Goal: Ask a question

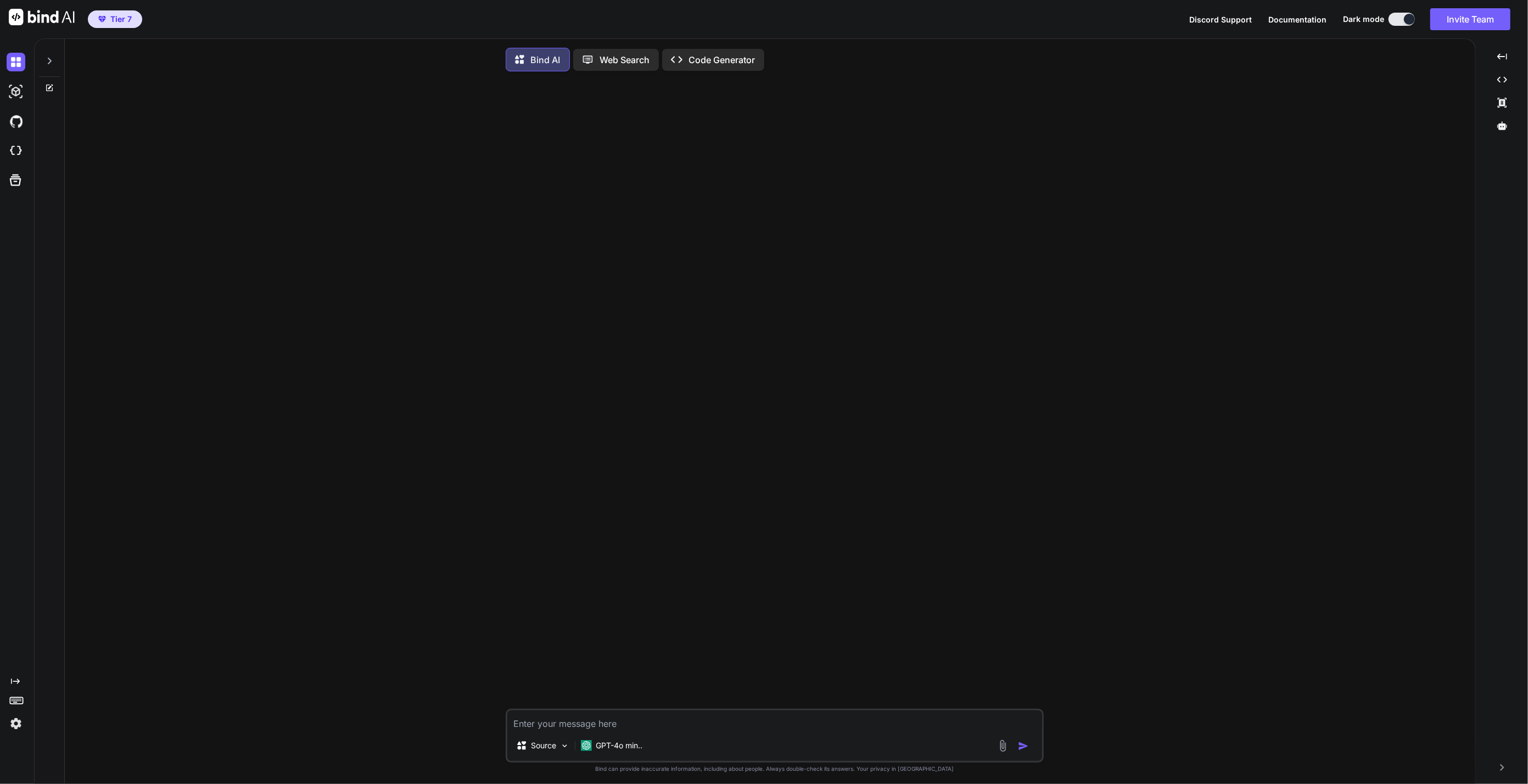
click at [907, 354] on div at bounding box center [776, 394] width 536 height 628
click at [692, 67] on div "Created with Pixso. Code Generator" at bounding box center [713, 59] width 102 height 22
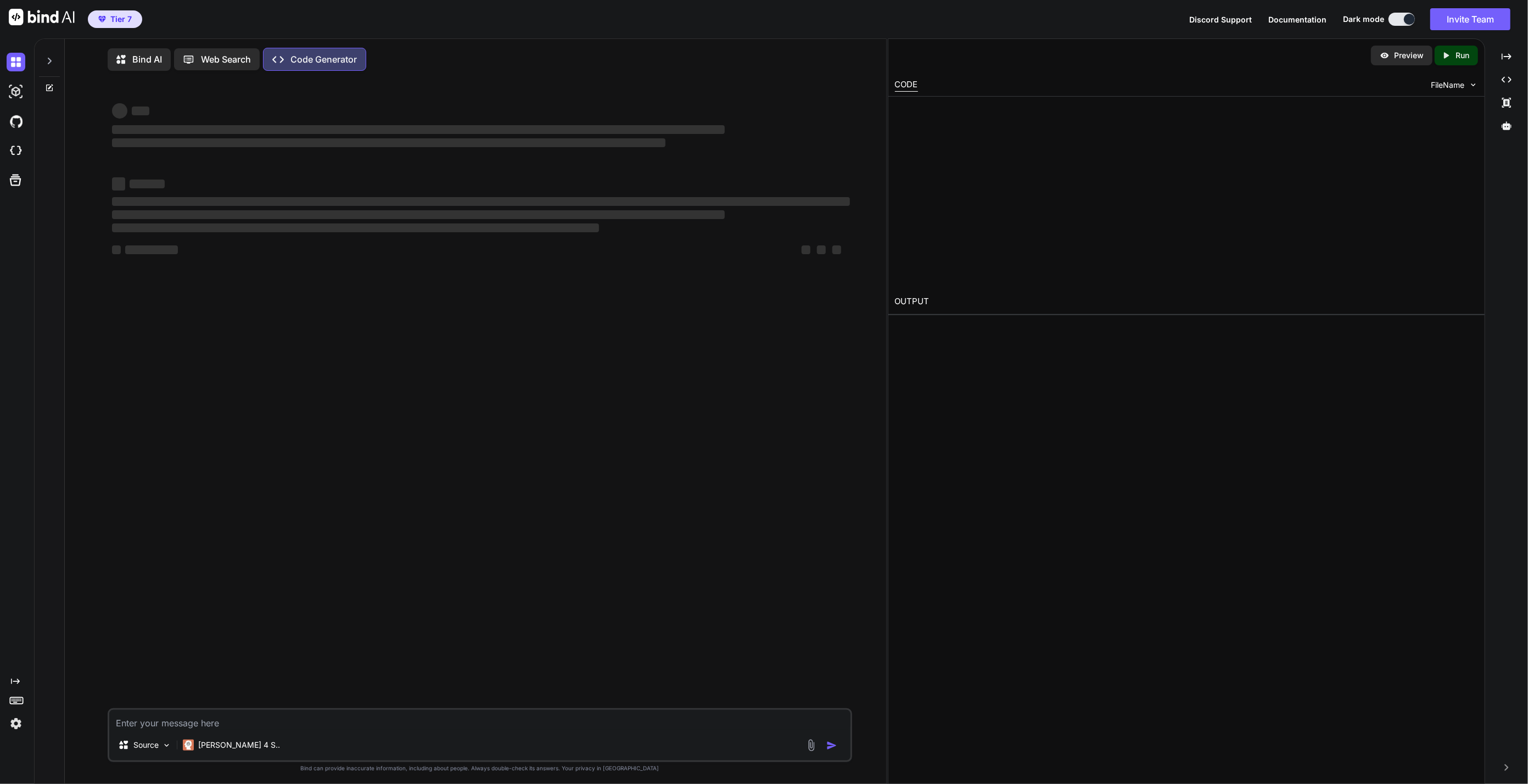
click at [694, 63] on div "Bind AI Web Search Created with Pixso. Code Generator" at bounding box center [454, 59] width 693 height 23
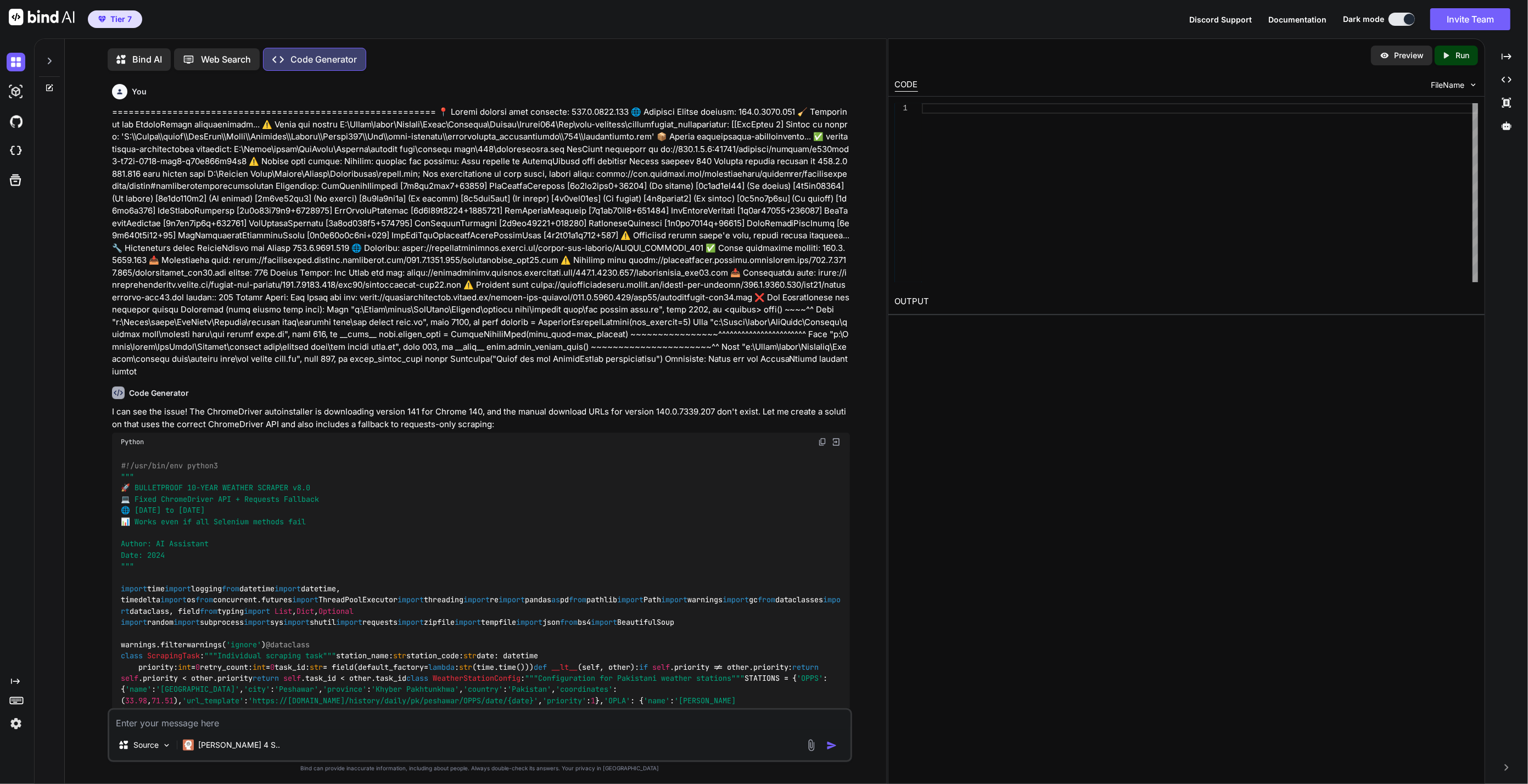
scroll to position [4, 0]
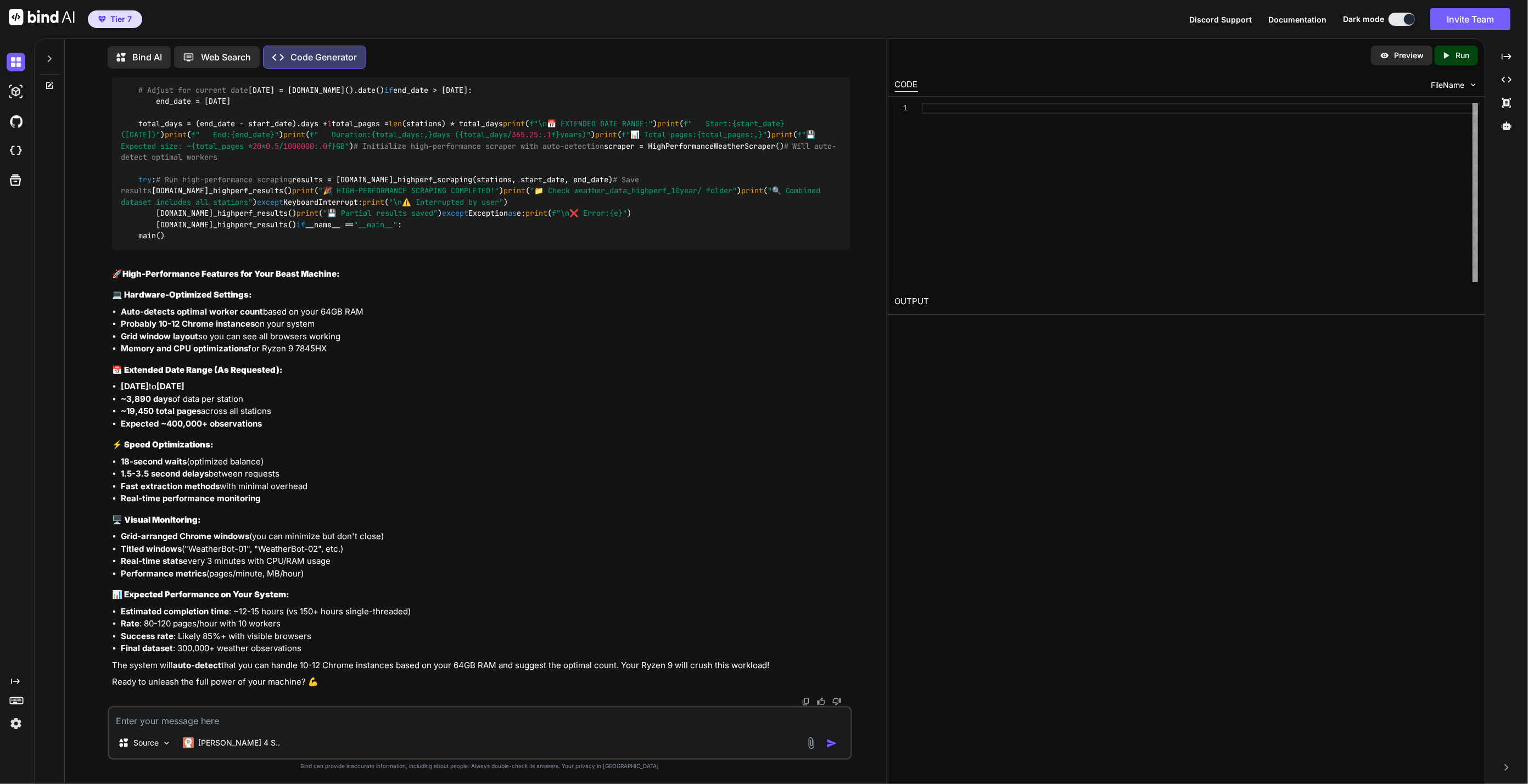
click at [43, 54] on div at bounding box center [49, 56] width 21 height 38
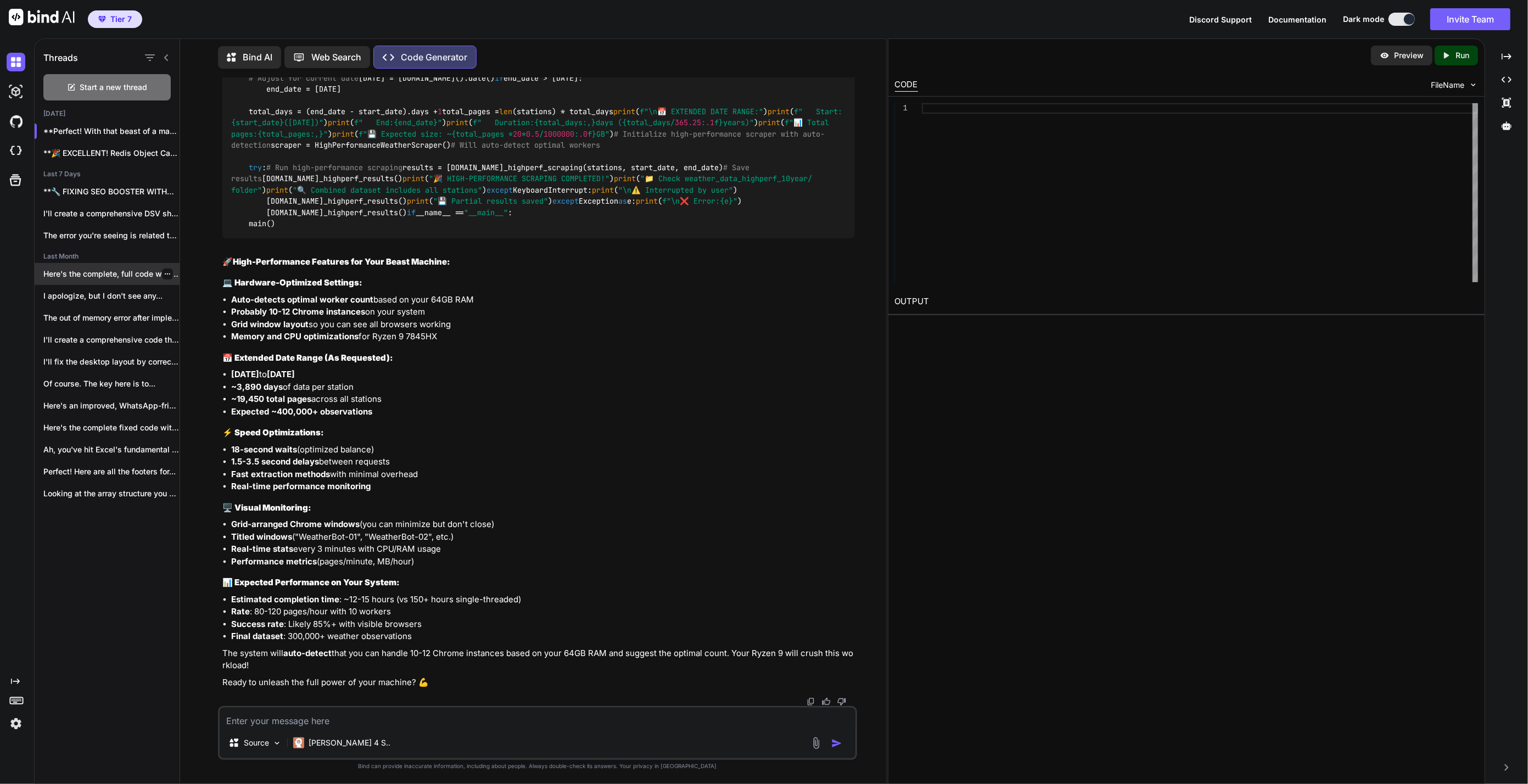
click at [118, 277] on div "Here's the complete, full code with all..." at bounding box center [107, 274] width 145 height 22
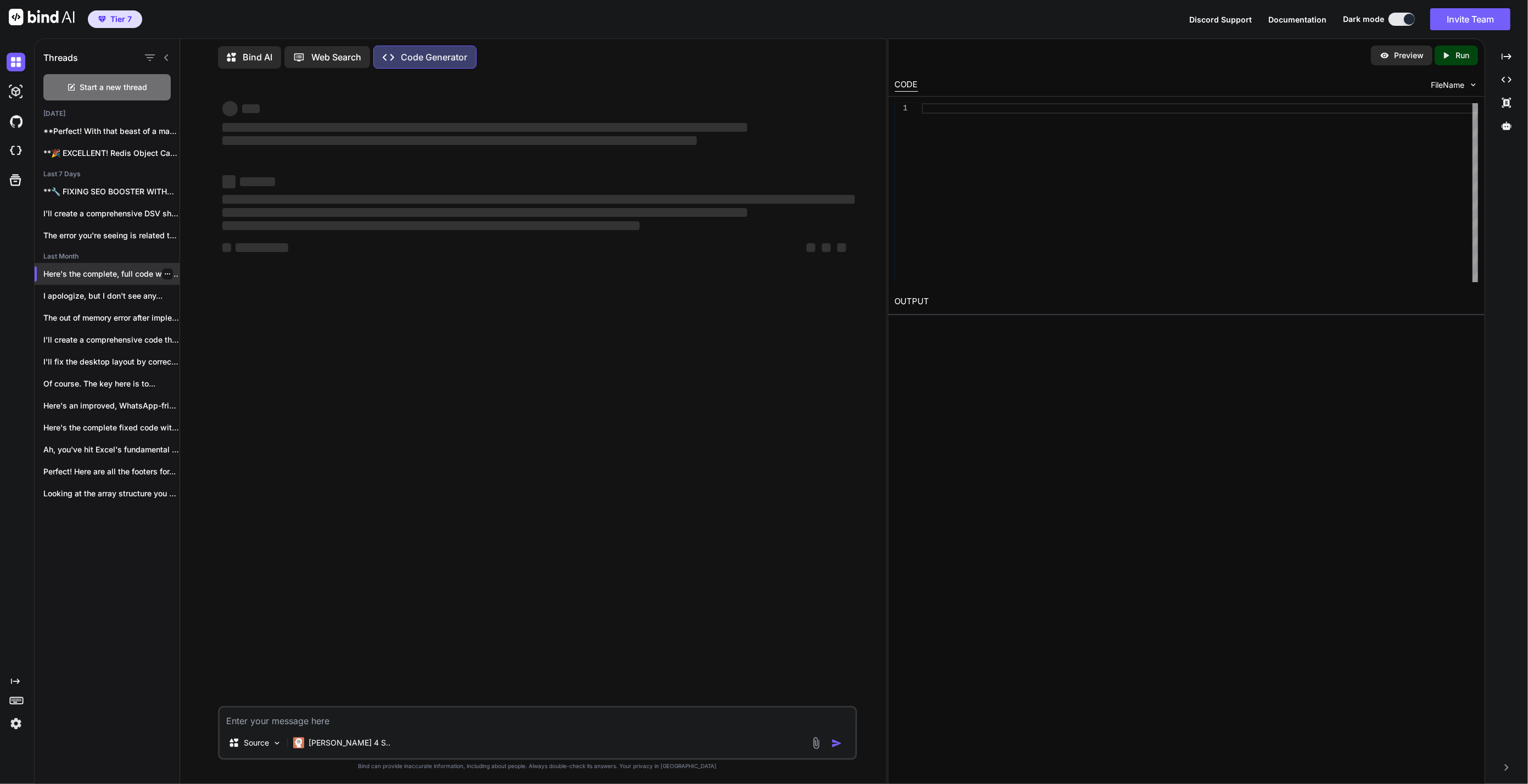
scroll to position [0, 0]
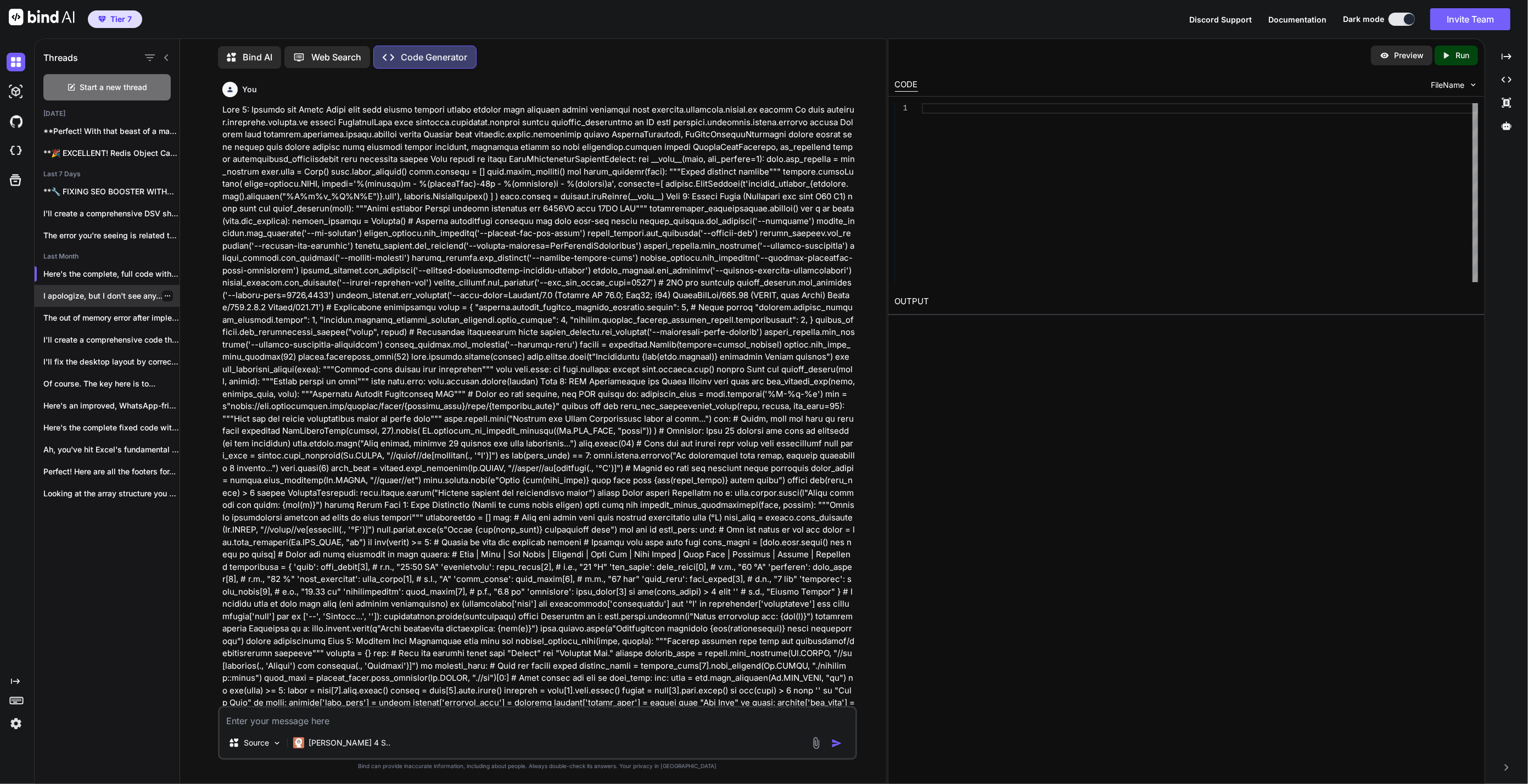
click at [119, 296] on p "I apologize, but I don't see any..." at bounding box center [111, 296] width 136 height 11
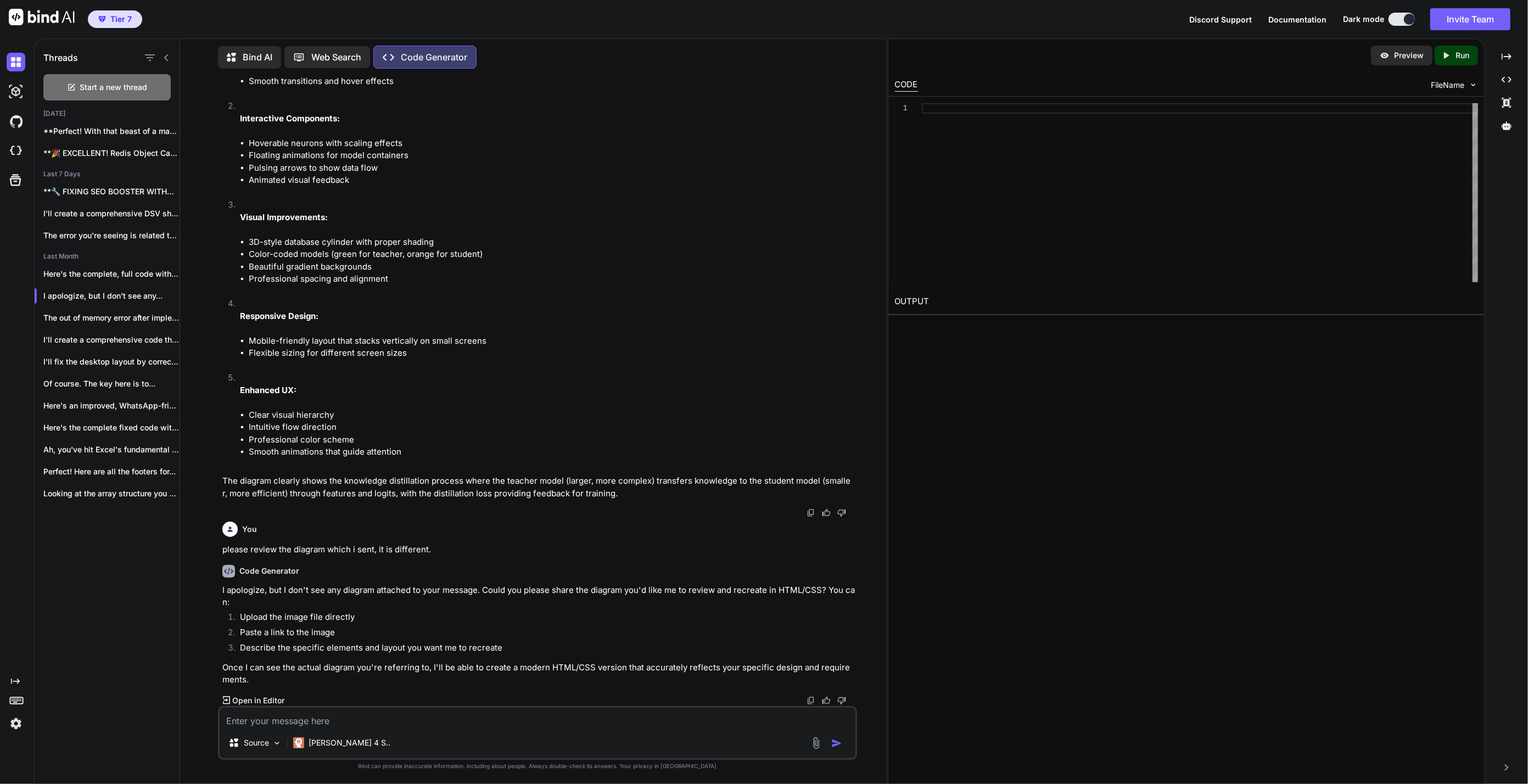
scroll to position [2607, 0]
click at [124, 321] on div "The out of memory error after implementing..." at bounding box center [107, 318] width 145 height 22
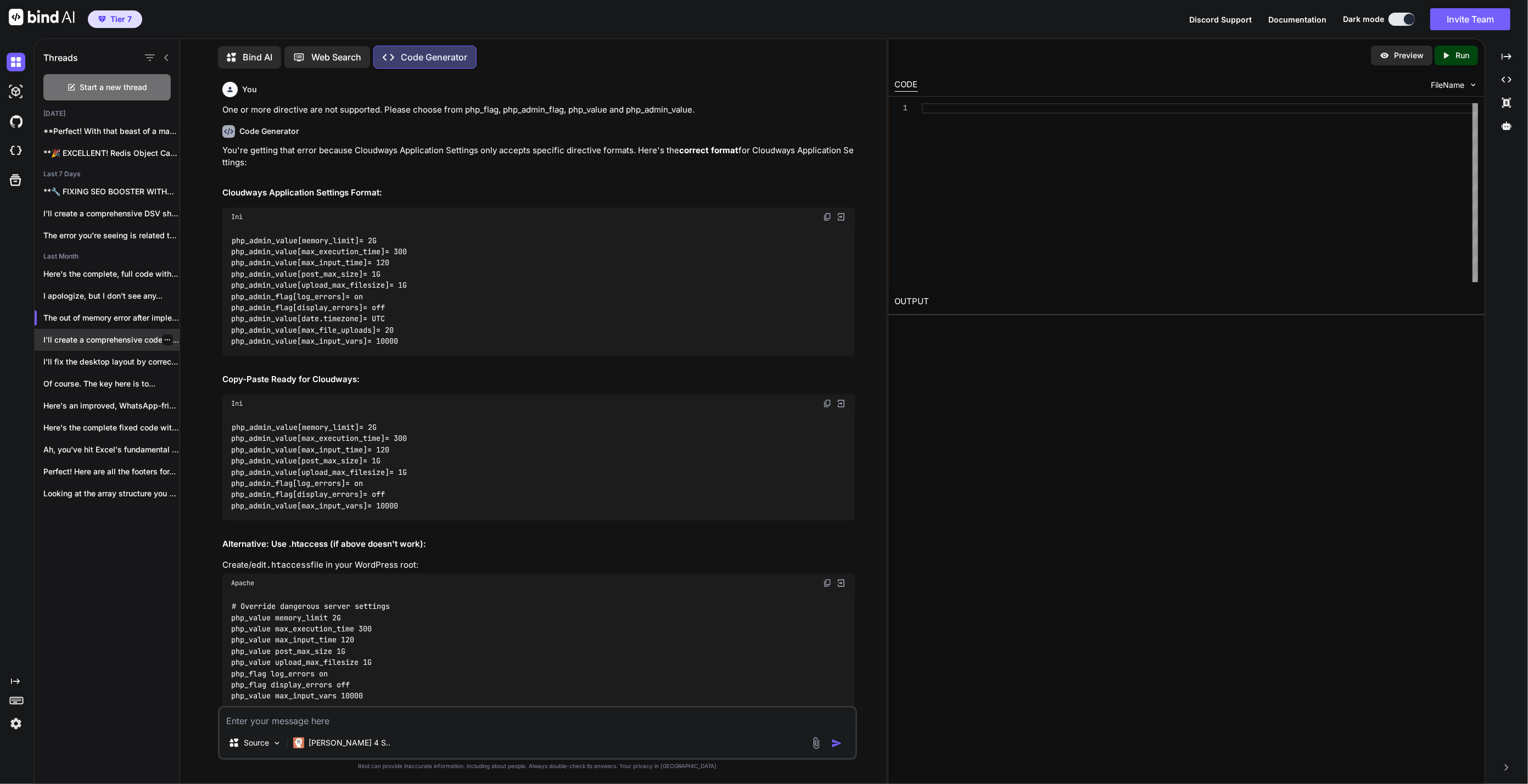
scroll to position [12778, 0]
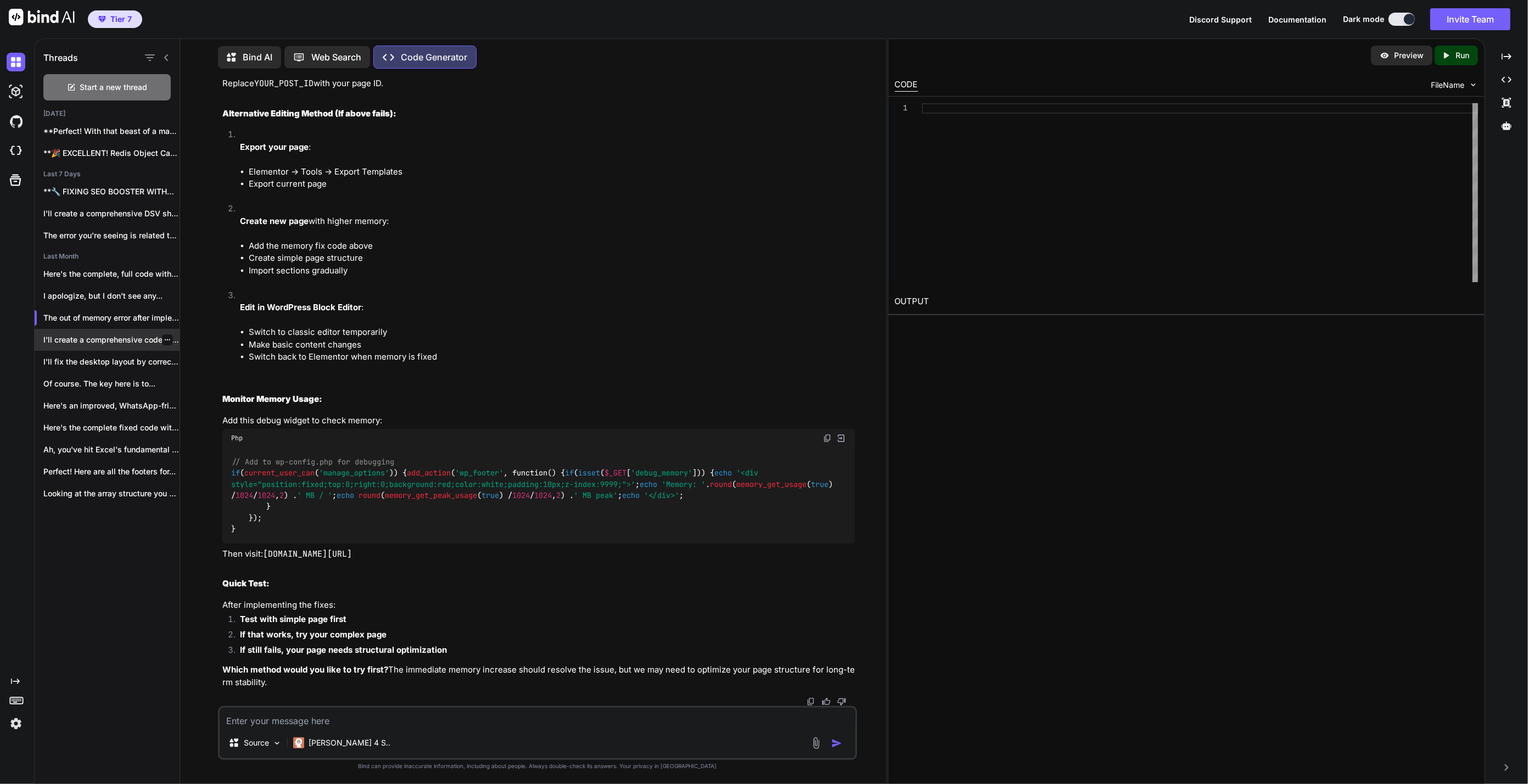
click at [122, 341] on p "I'll create a comprehensive code that finds..." at bounding box center [111, 340] width 136 height 11
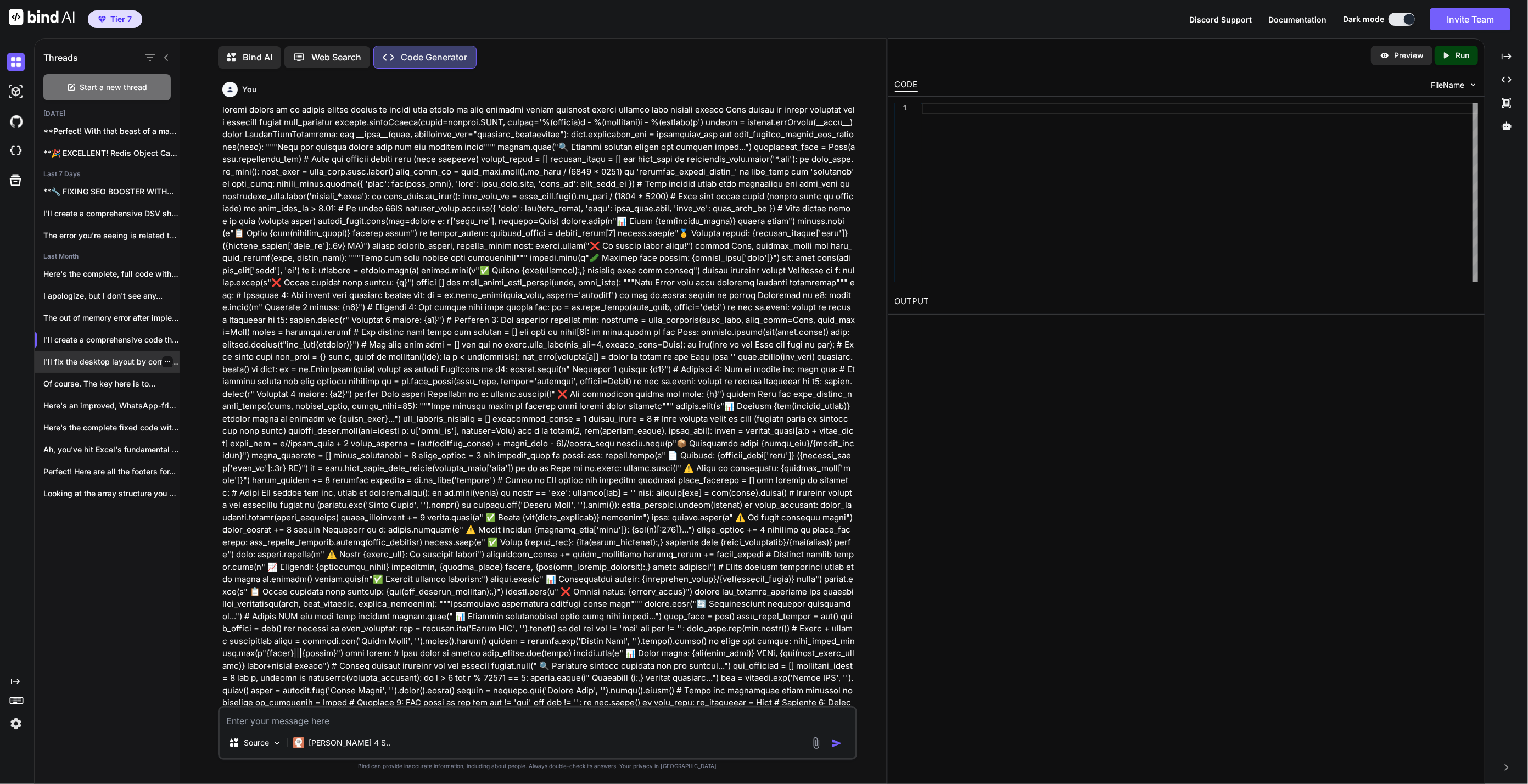
scroll to position [34928, 0]
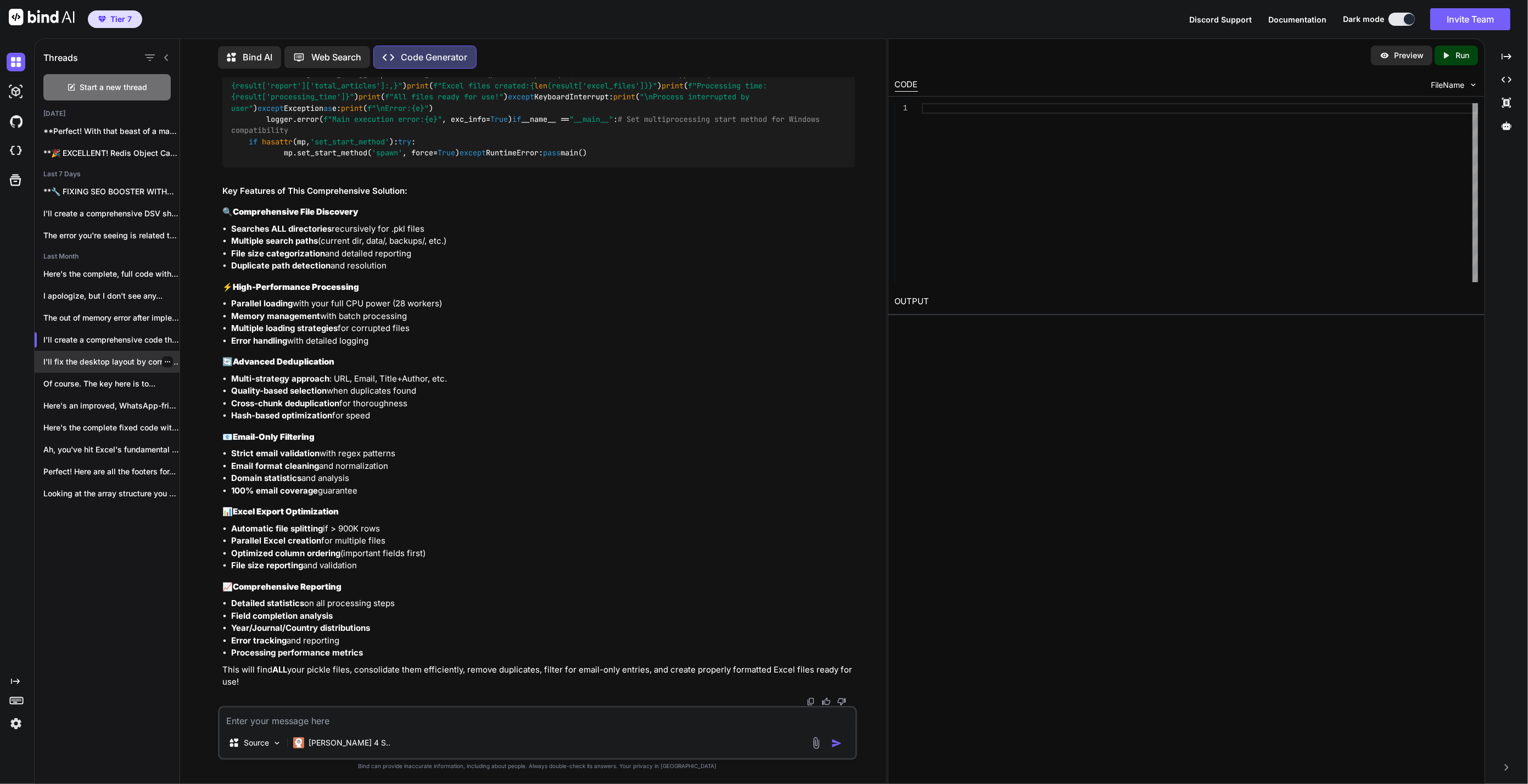
click at [113, 359] on p "I'll fix the desktop layout by correcting..." at bounding box center [111, 362] width 136 height 11
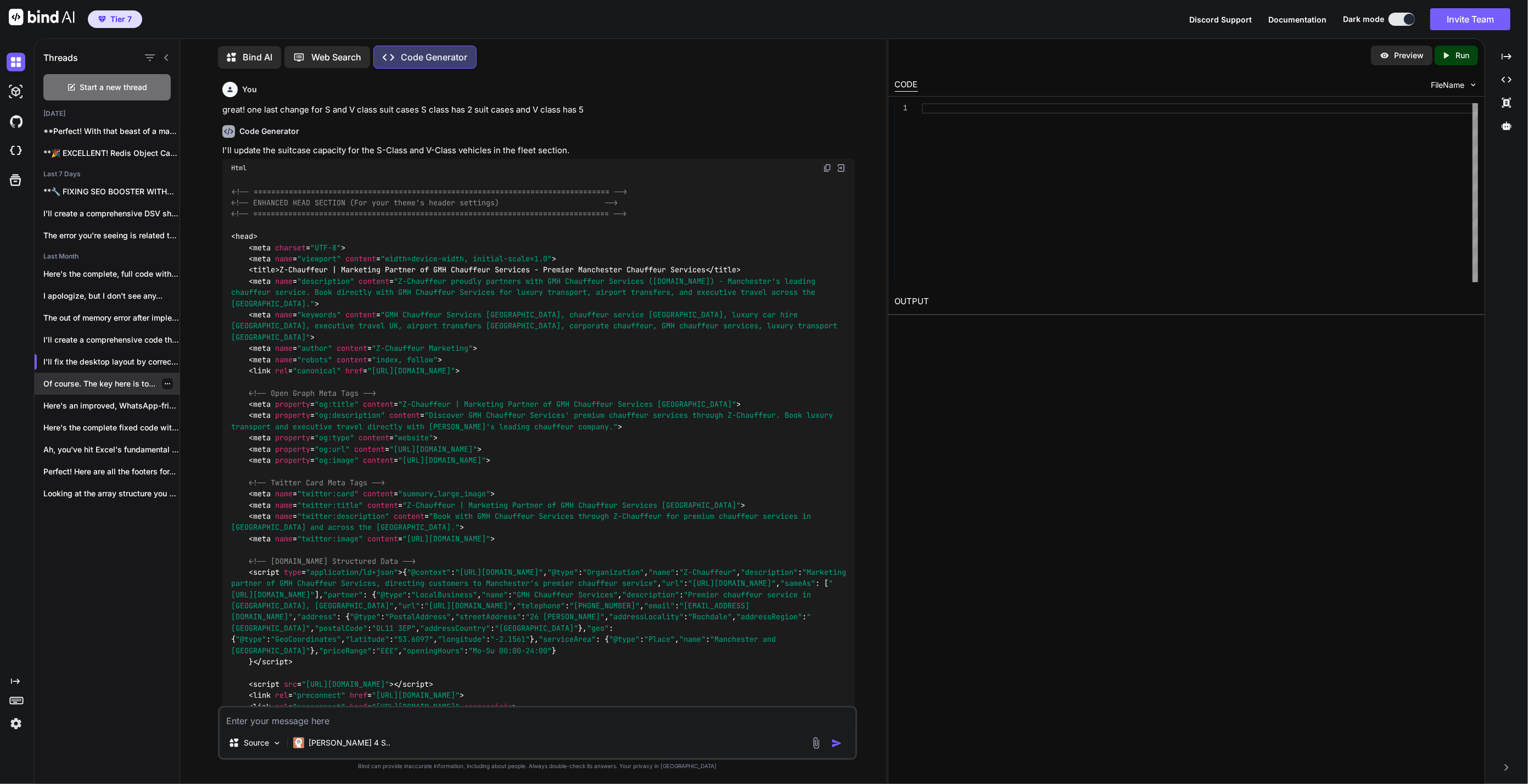
scroll to position [79340, 0]
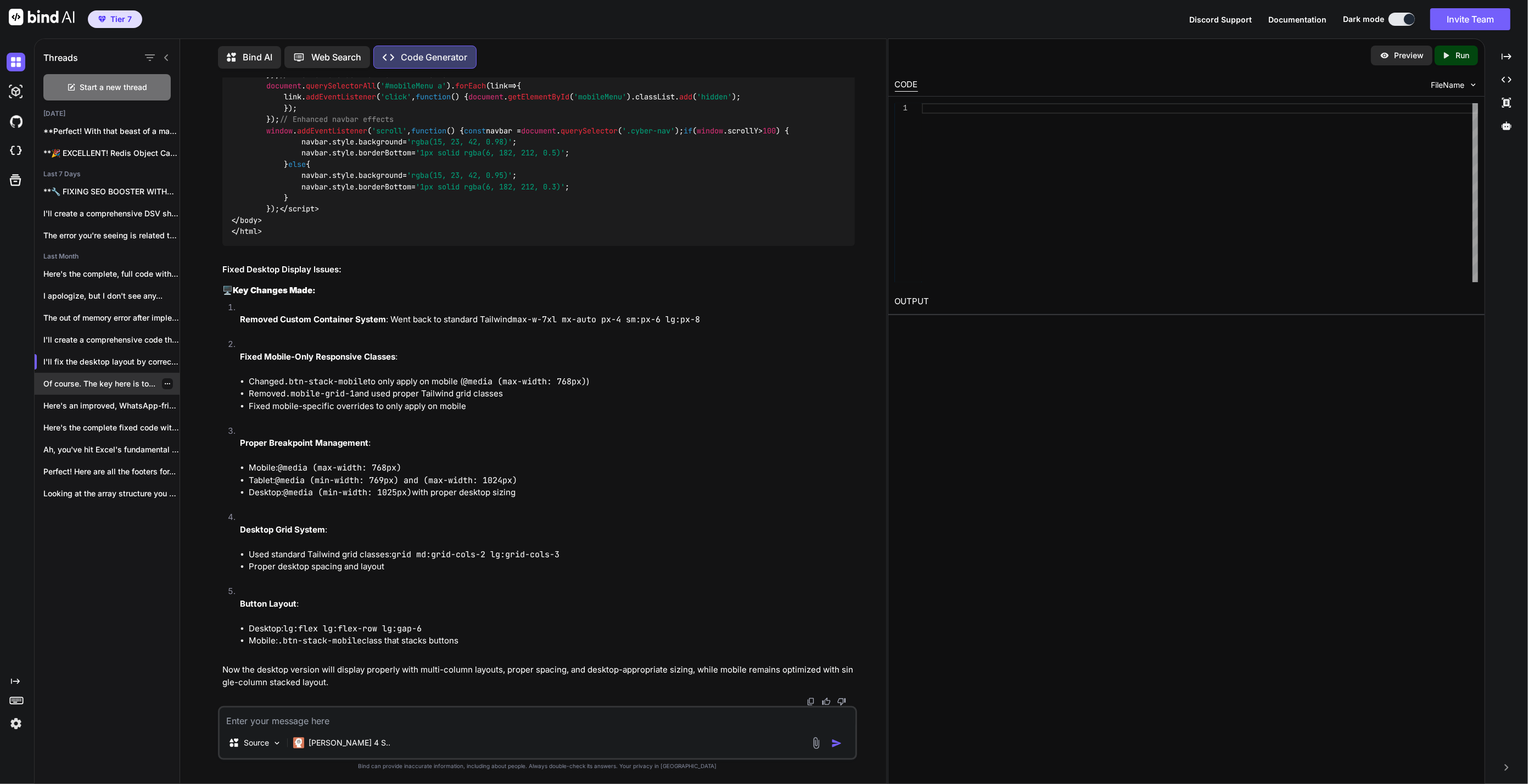
click at [103, 379] on p "Of course. The key here is to..." at bounding box center [111, 384] width 136 height 11
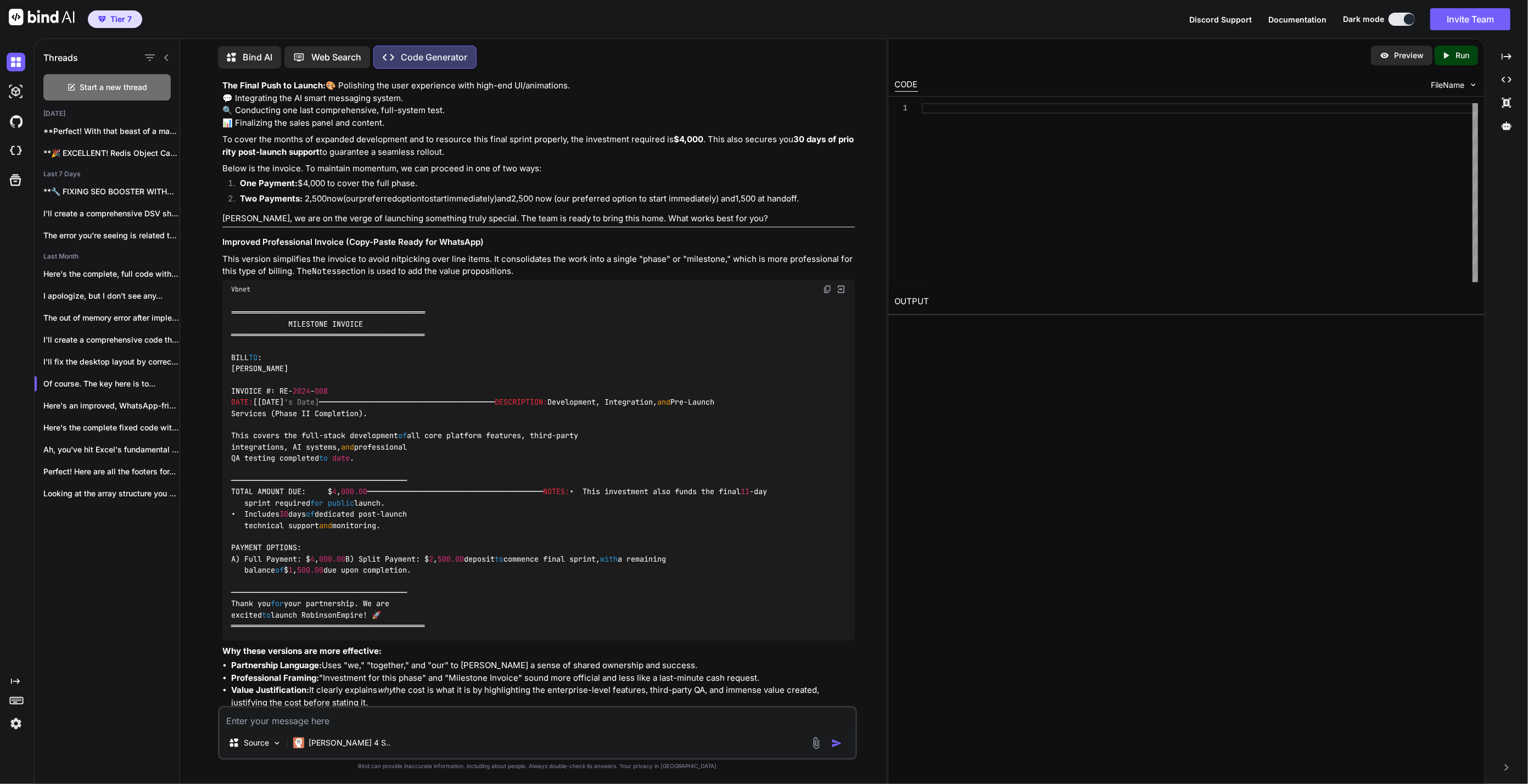
scroll to position [1263, 0]
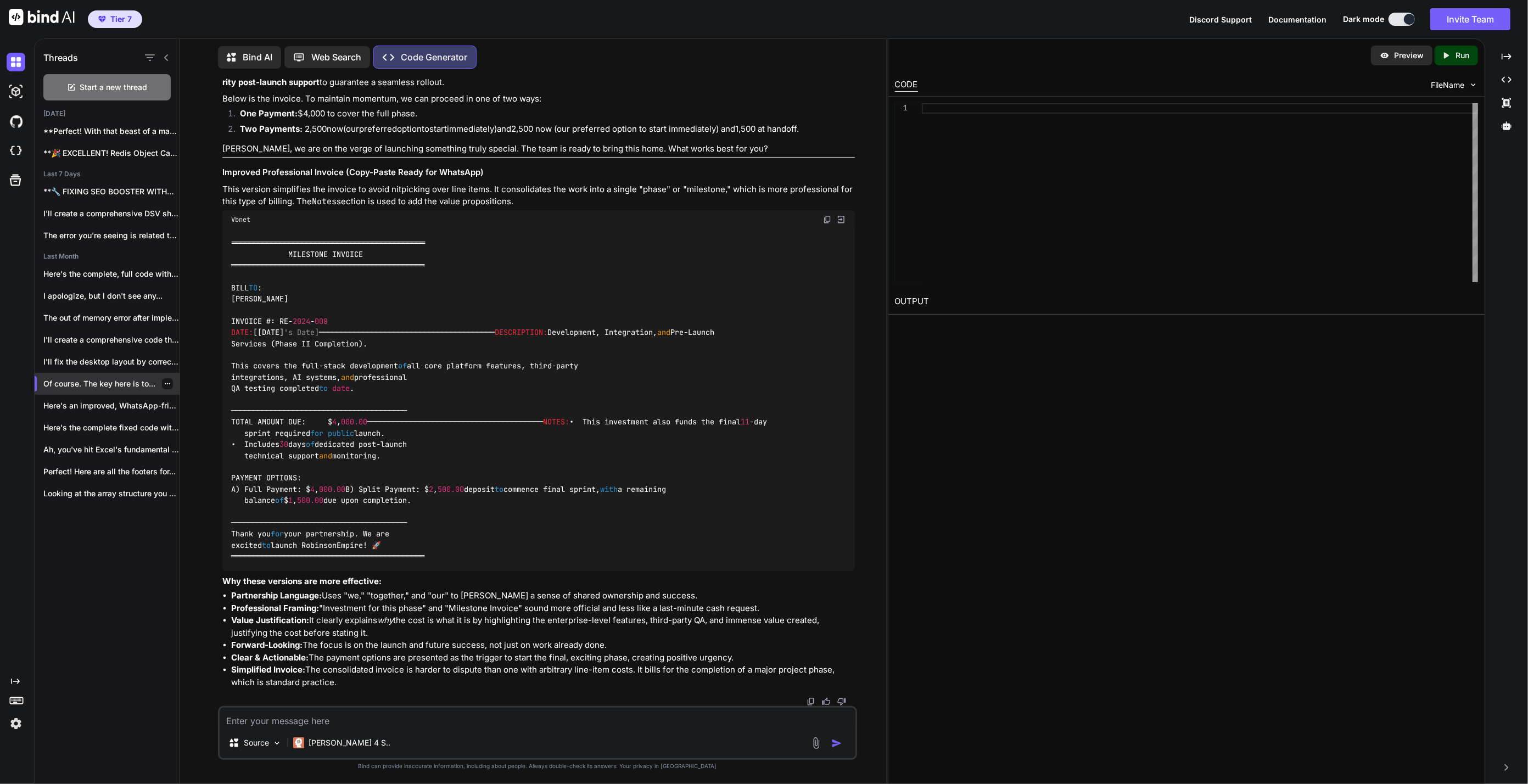
click at [166, 379] on div at bounding box center [168, 384] width 11 height 11
click at [164, 381] on icon "button" at bounding box center [167, 384] width 6 height 6
click at [188, 427] on span "Delete" at bounding box center [192, 426] width 23 height 11
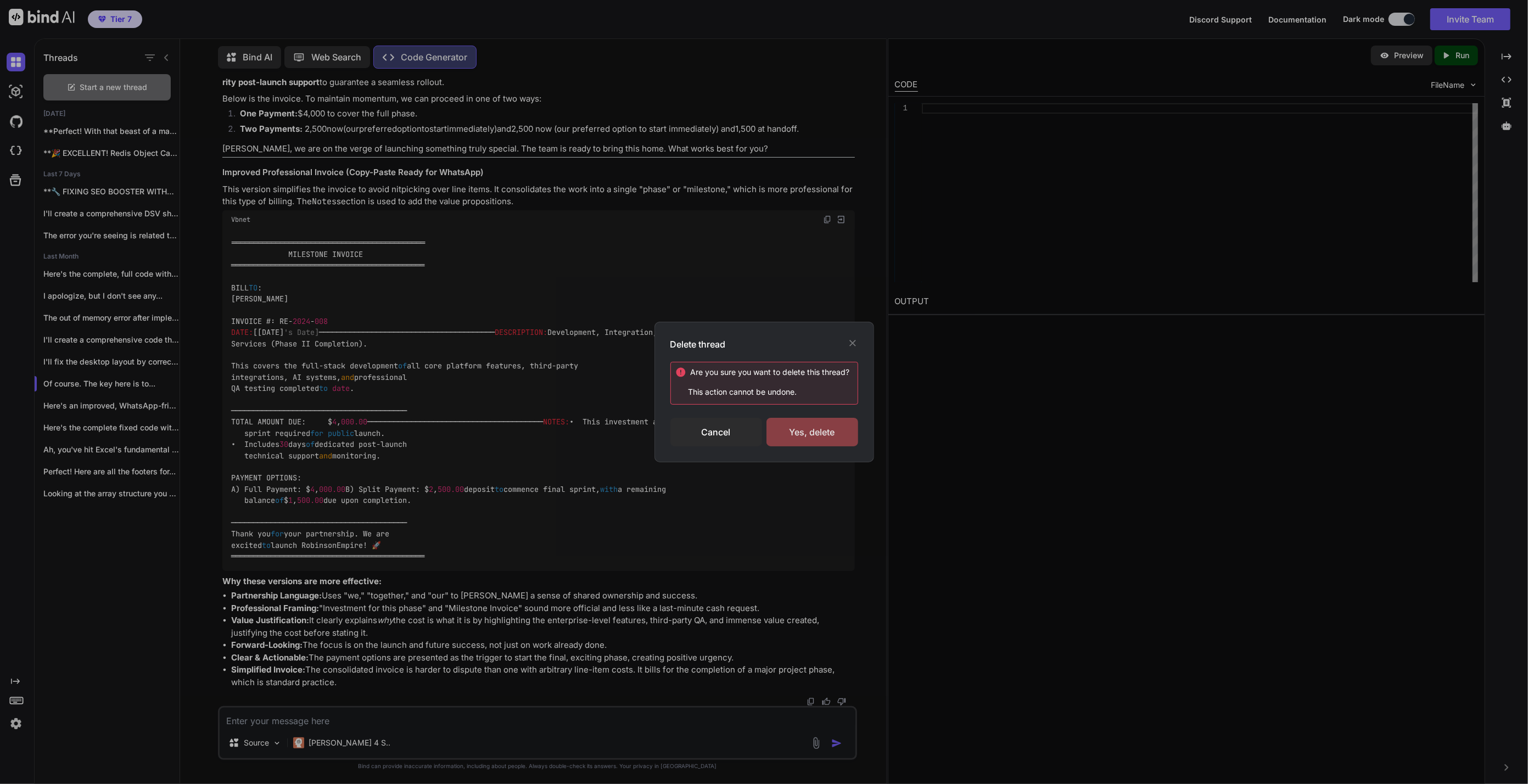
click at [810, 432] on div "Yes, delete" at bounding box center [812, 432] width 92 height 28
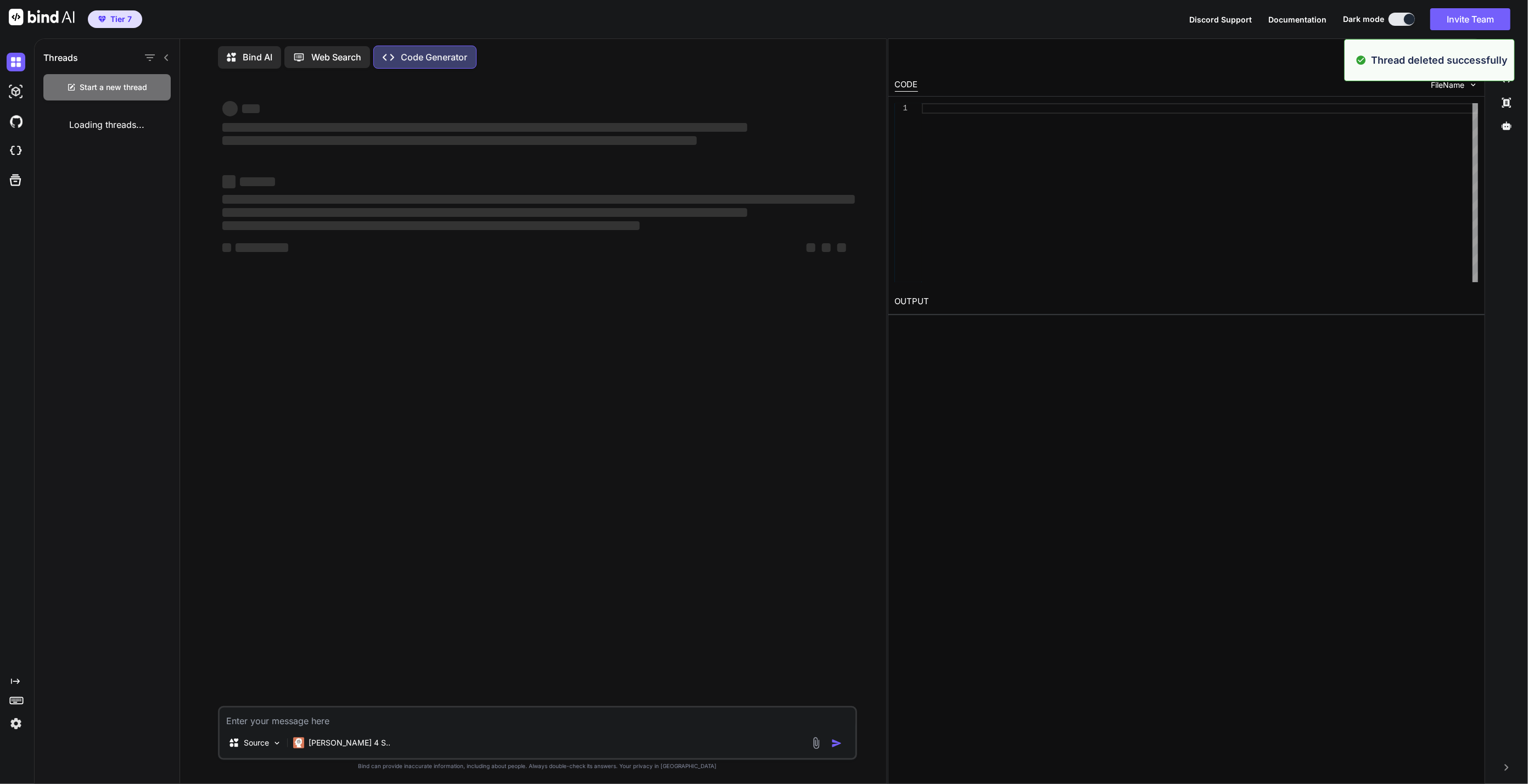
scroll to position [0, 0]
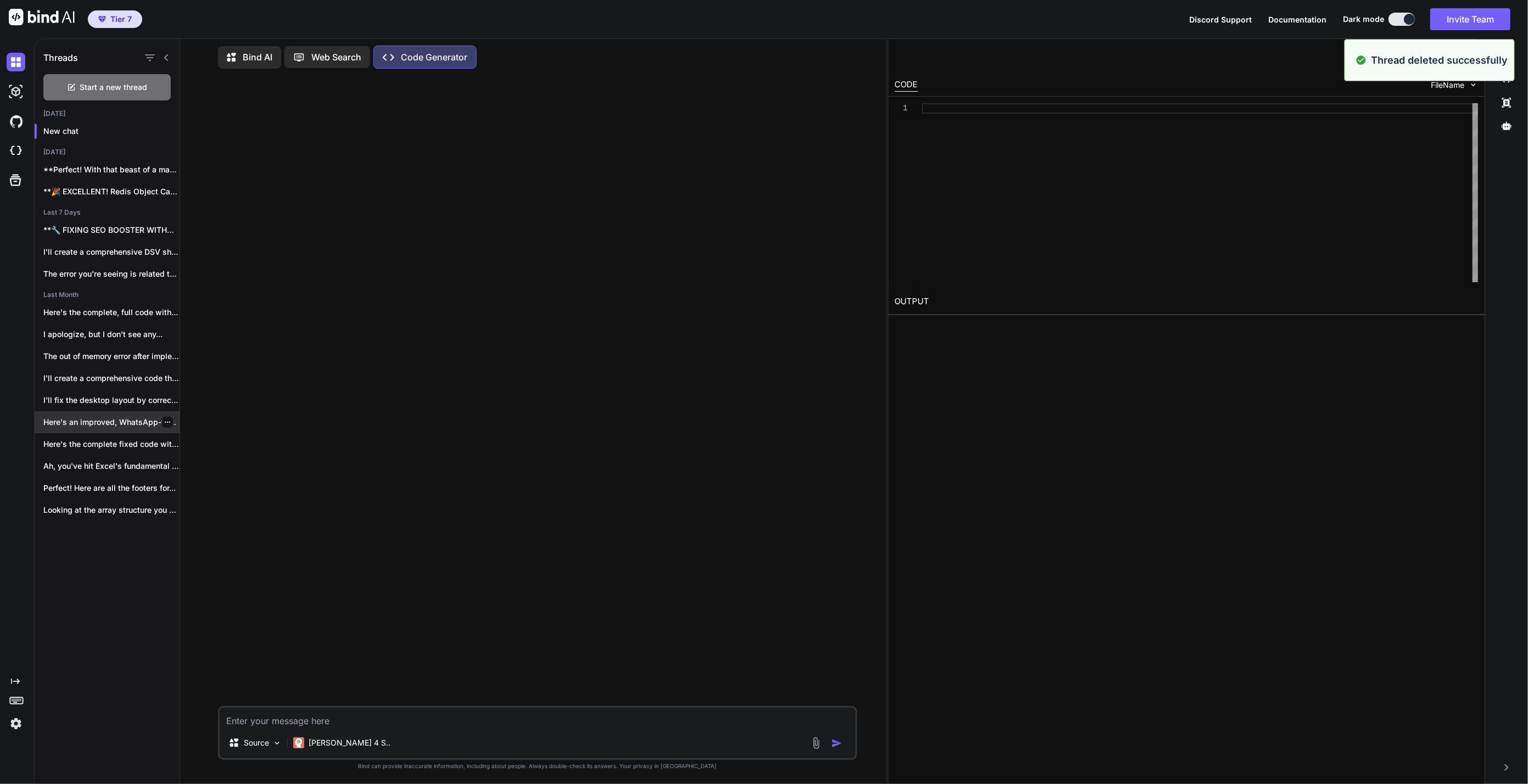
click at [139, 420] on p "Here's an improved, WhatsApp-friendly version that's more..." at bounding box center [111, 422] width 136 height 11
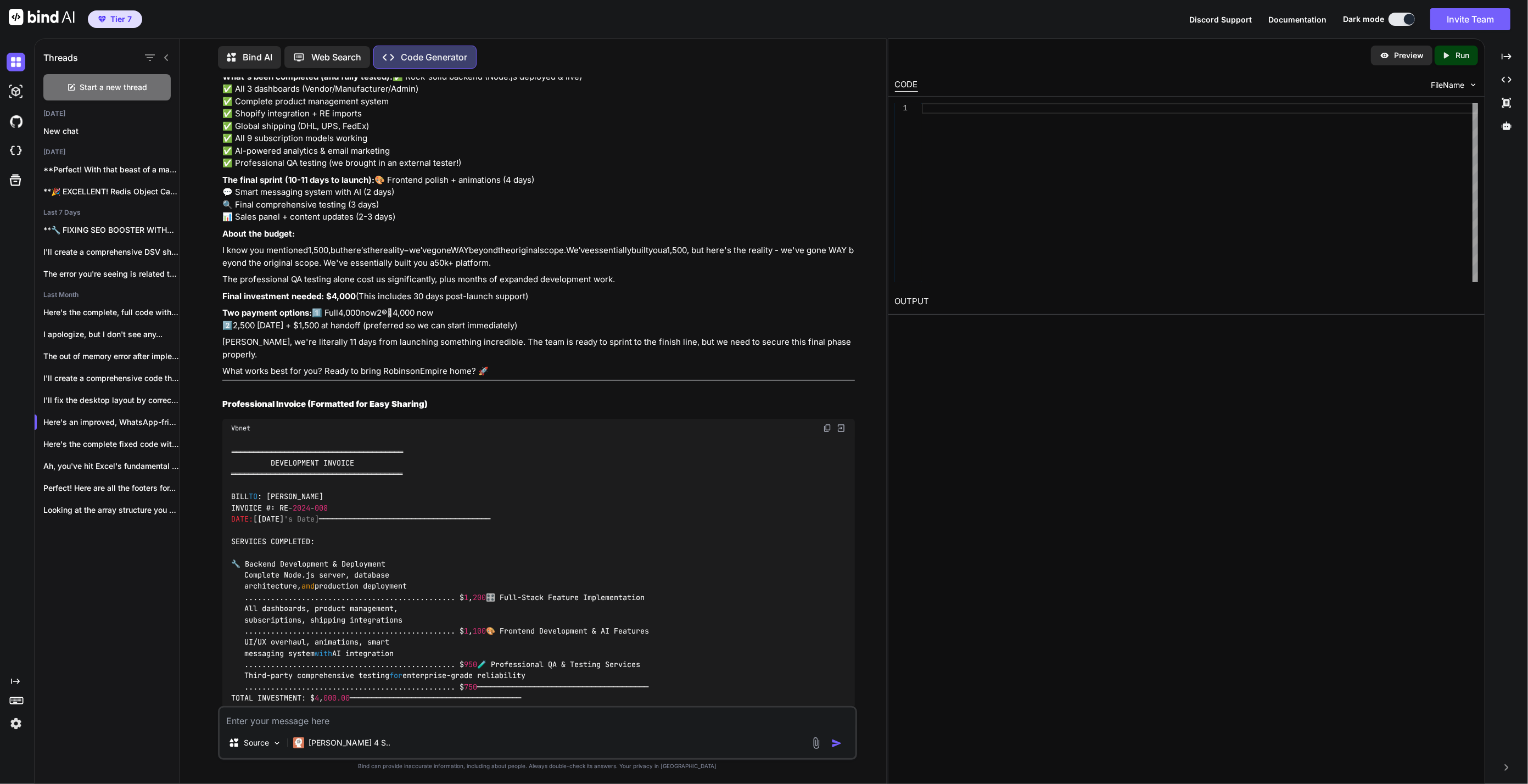
scroll to position [1086, 0]
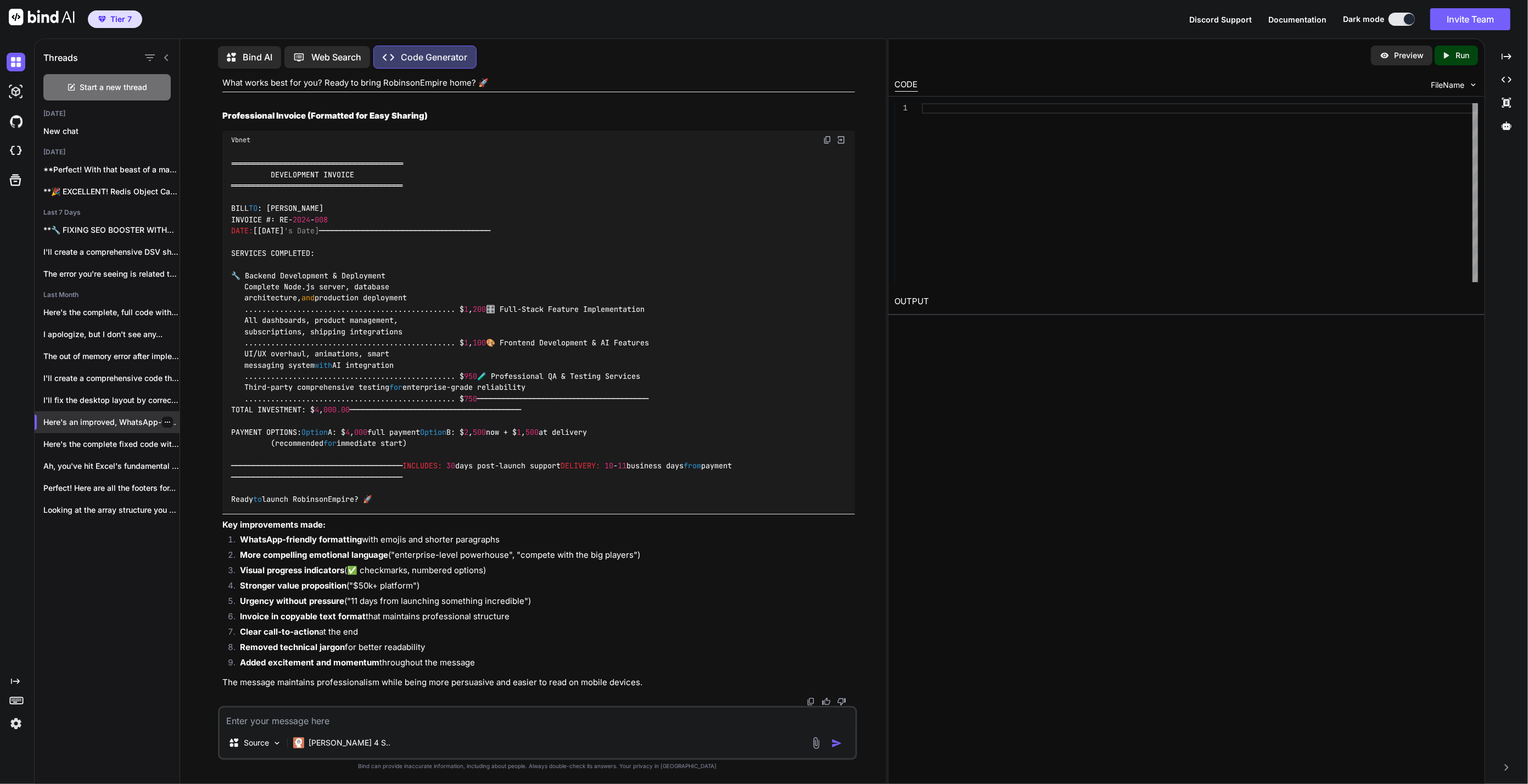
click at [166, 421] on icon "button" at bounding box center [167, 422] width 6 height 6
click at [176, 458] on div "Delete" at bounding box center [214, 463] width 108 height 22
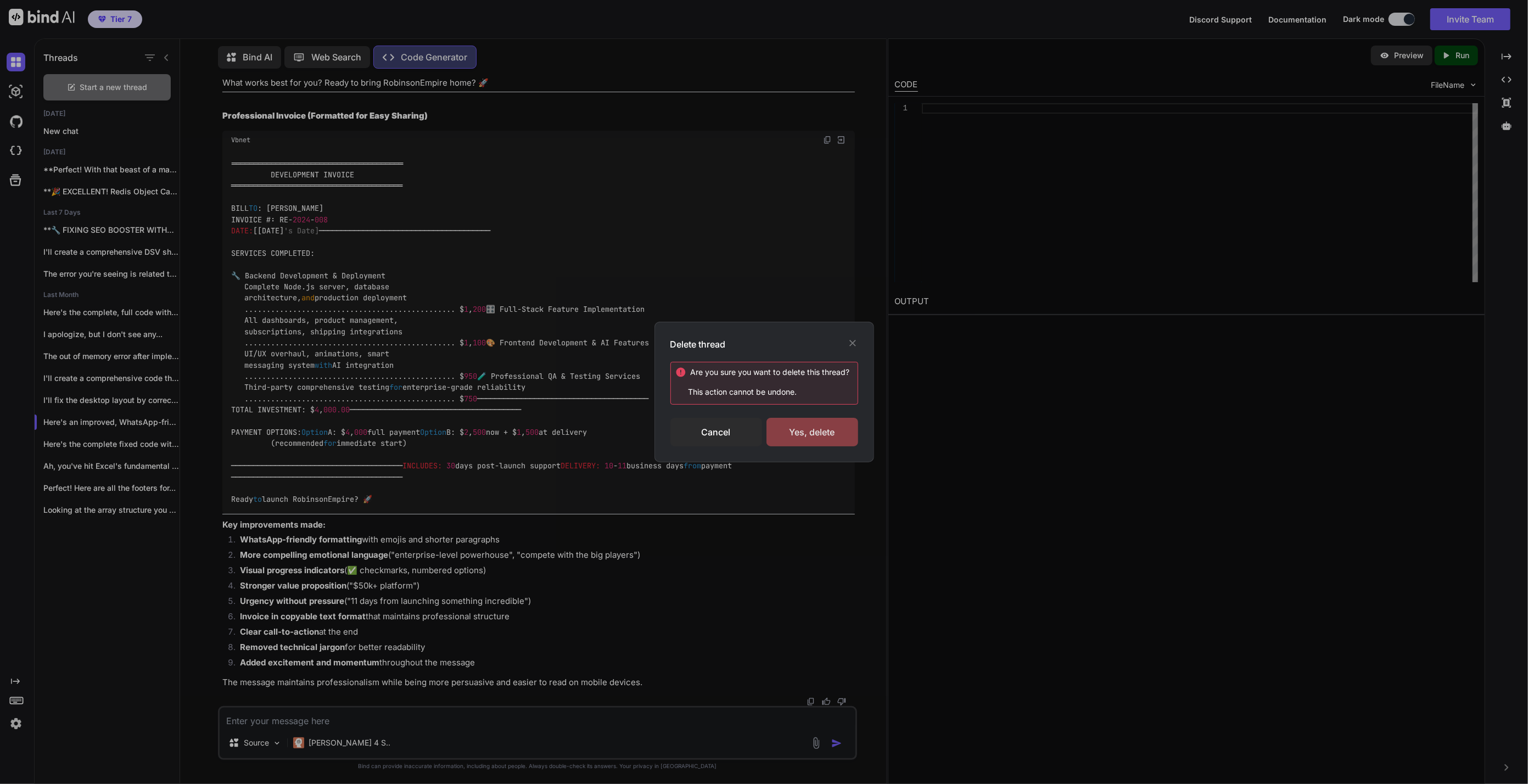
click at [817, 441] on div "Yes, delete" at bounding box center [812, 432] width 92 height 28
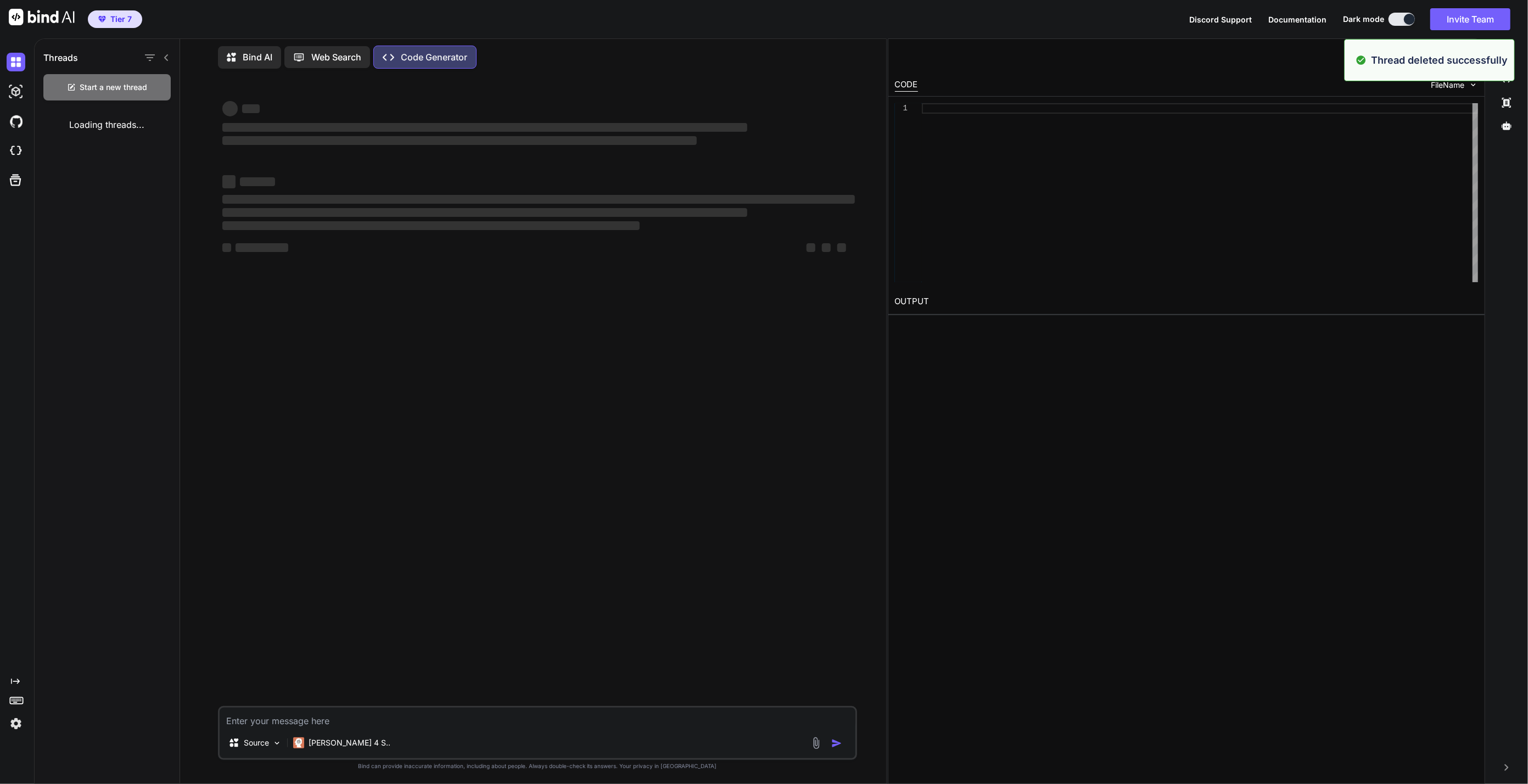
scroll to position [0, 0]
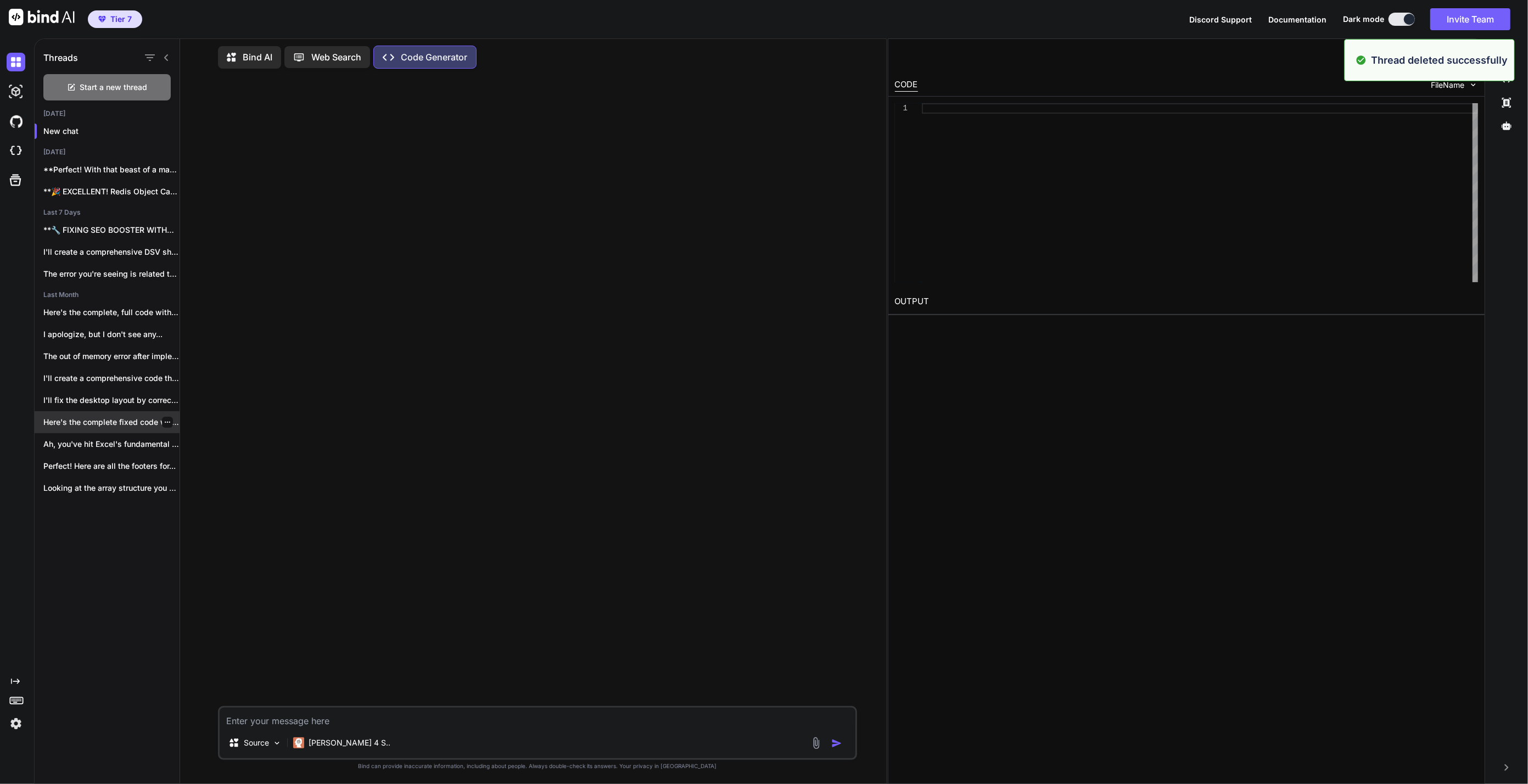
click at [110, 419] on p "Here's the complete fixed code with the..." at bounding box center [111, 422] width 136 height 11
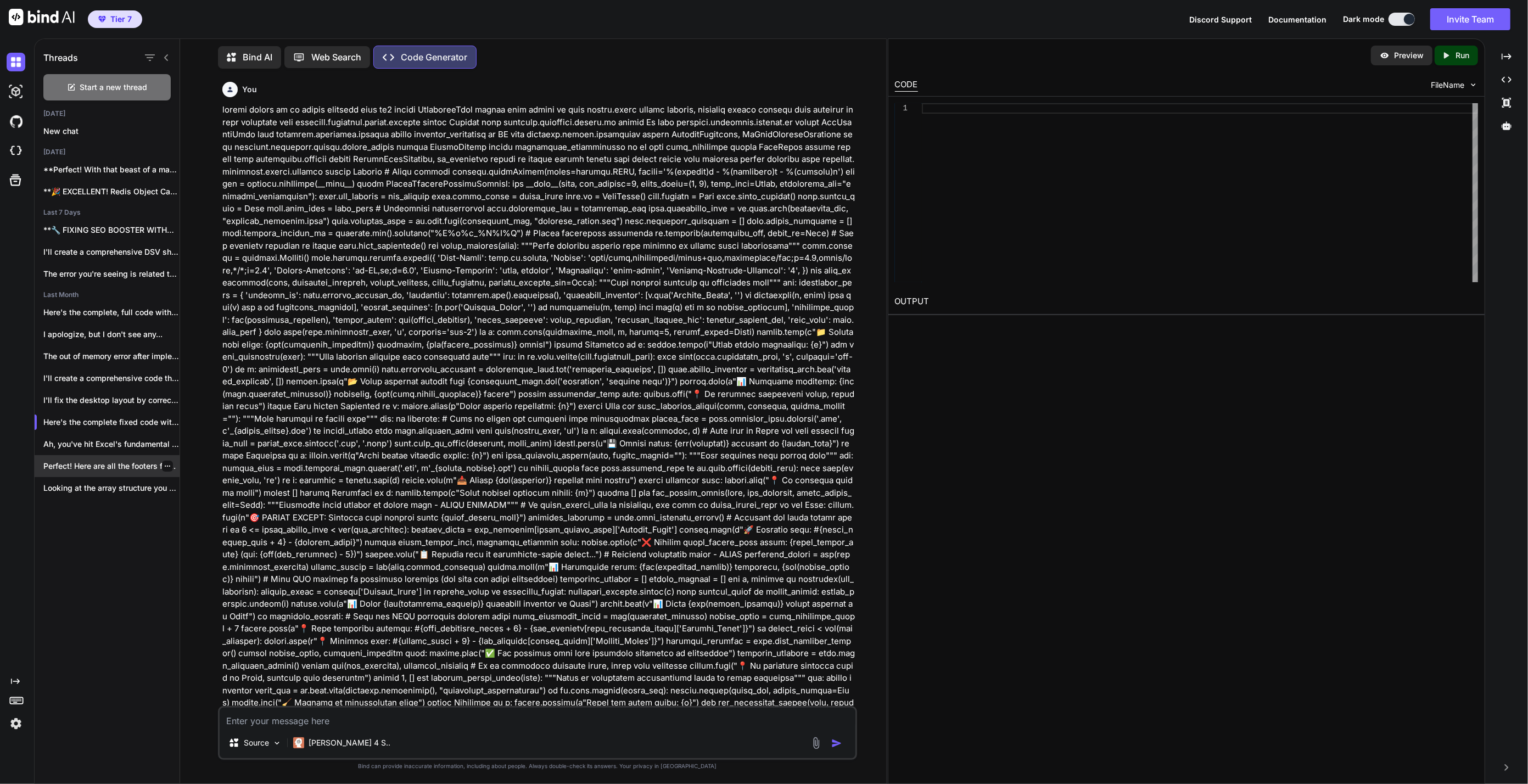
scroll to position [73615, 0]
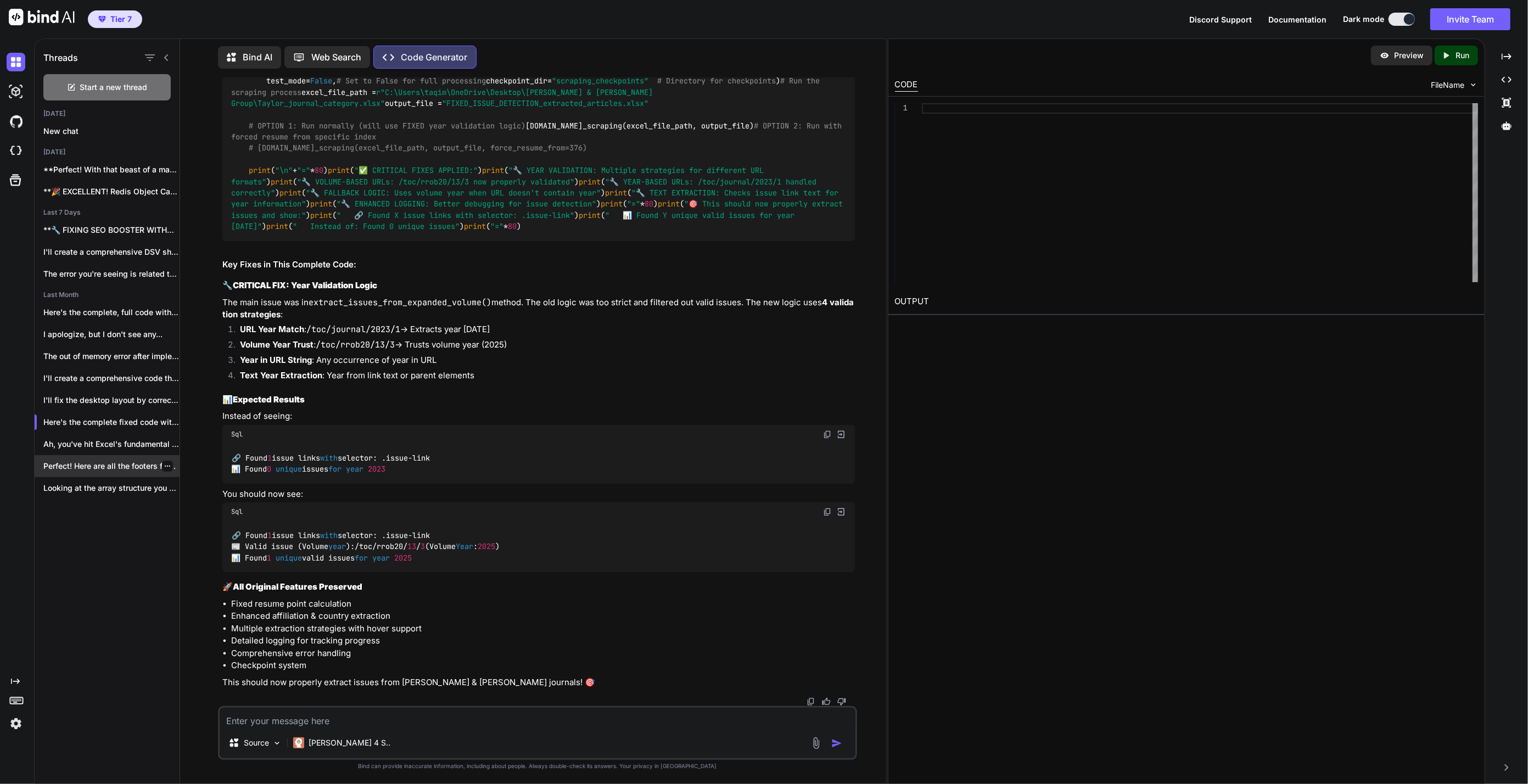
click at [122, 467] on p "Perfect! Here are all the footers for..." at bounding box center [111, 466] width 136 height 11
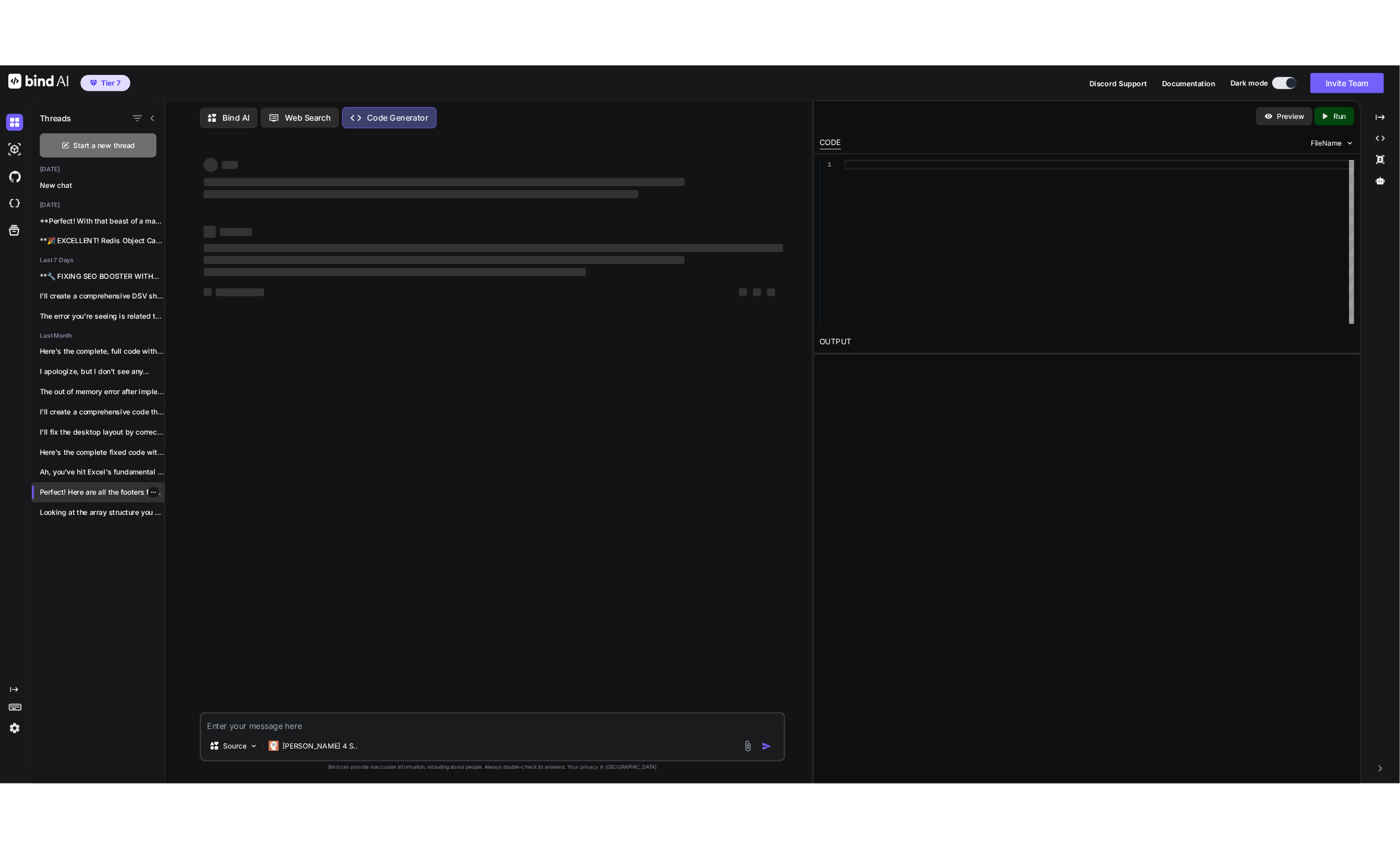
scroll to position [0, 0]
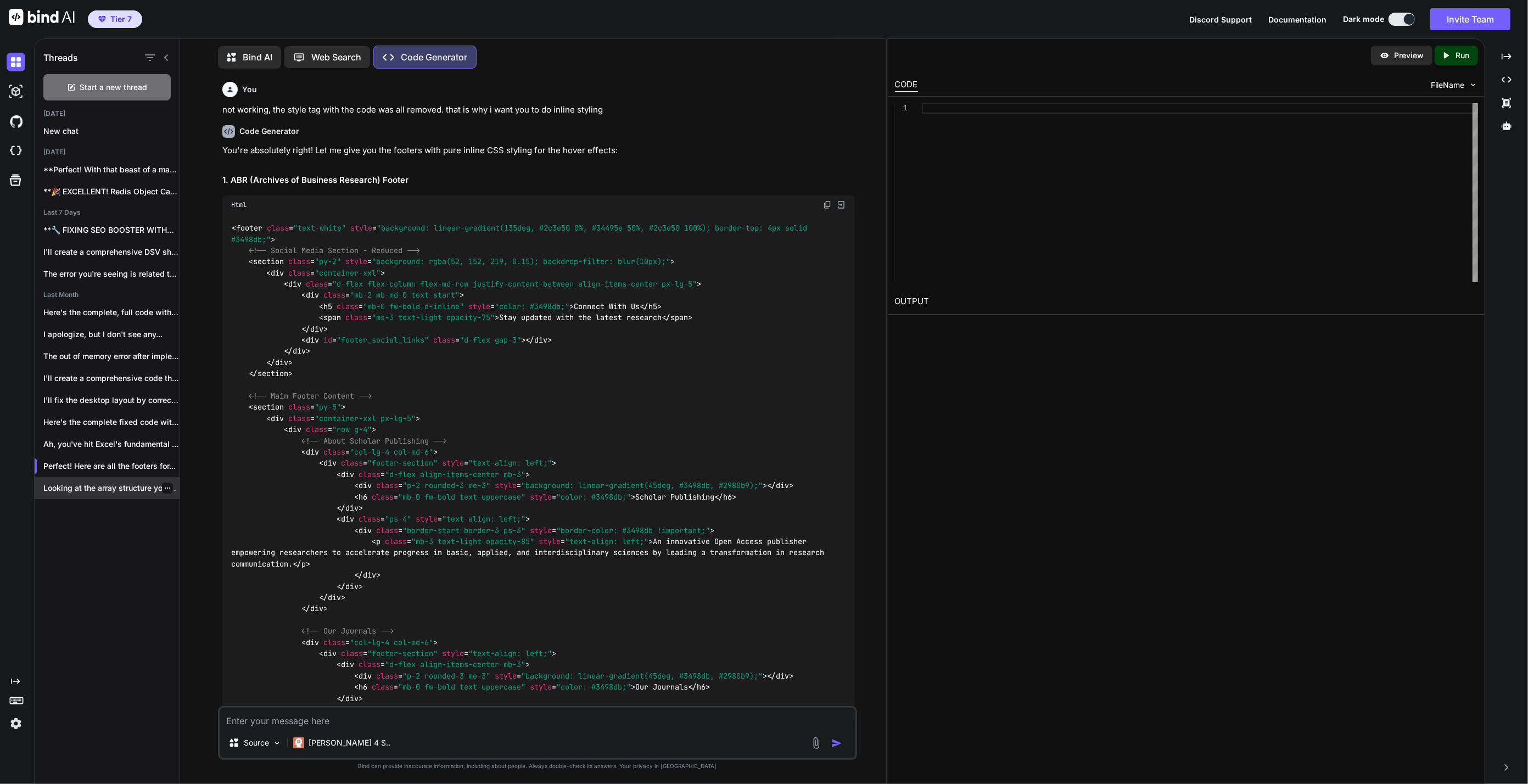
click at [94, 489] on p "Looking at the array structure you discovered:..." at bounding box center [111, 488] width 136 height 11
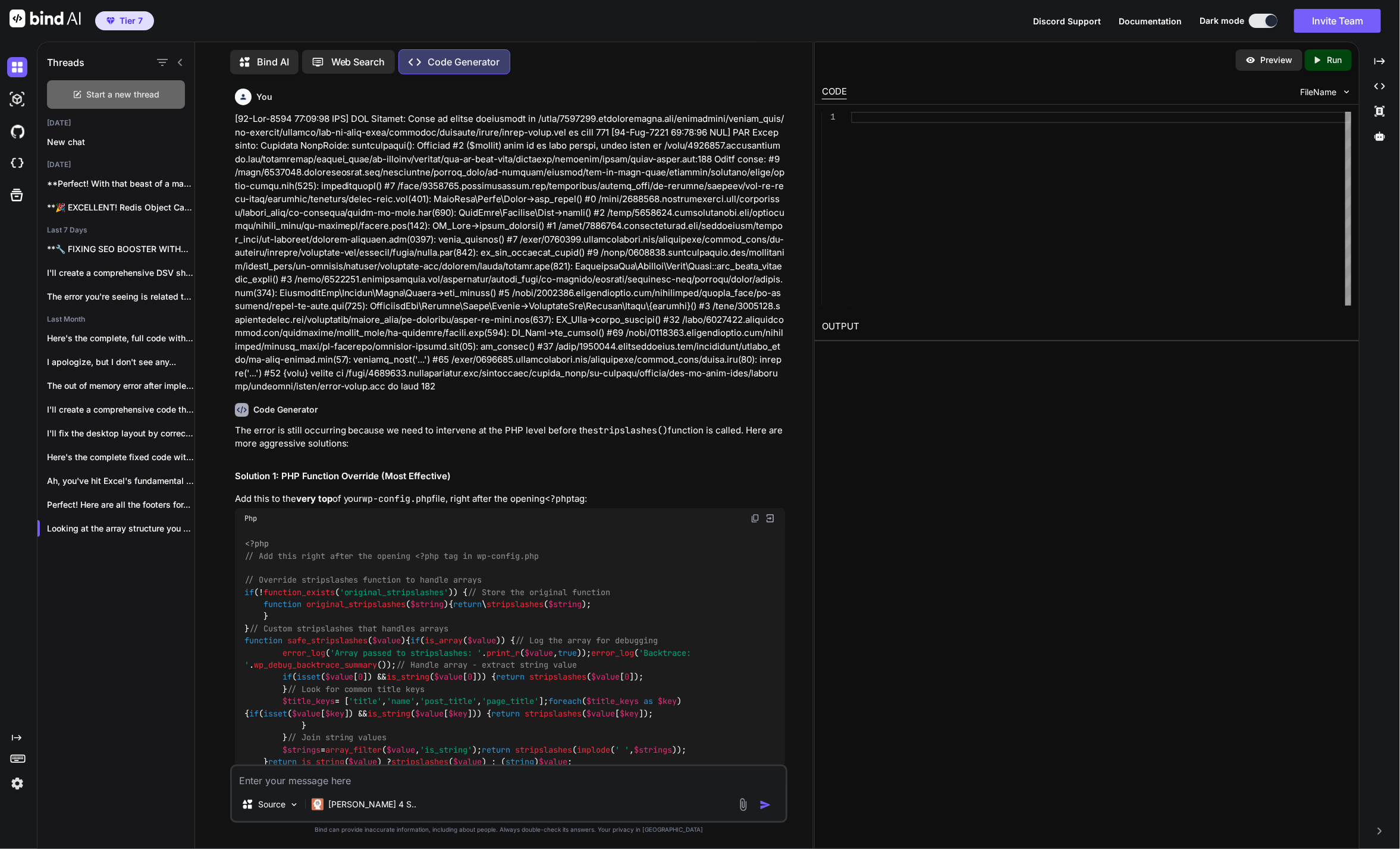
click at [87, 90] on span "Start a new thread" at bounding box center [123, 95] width 73 height 12
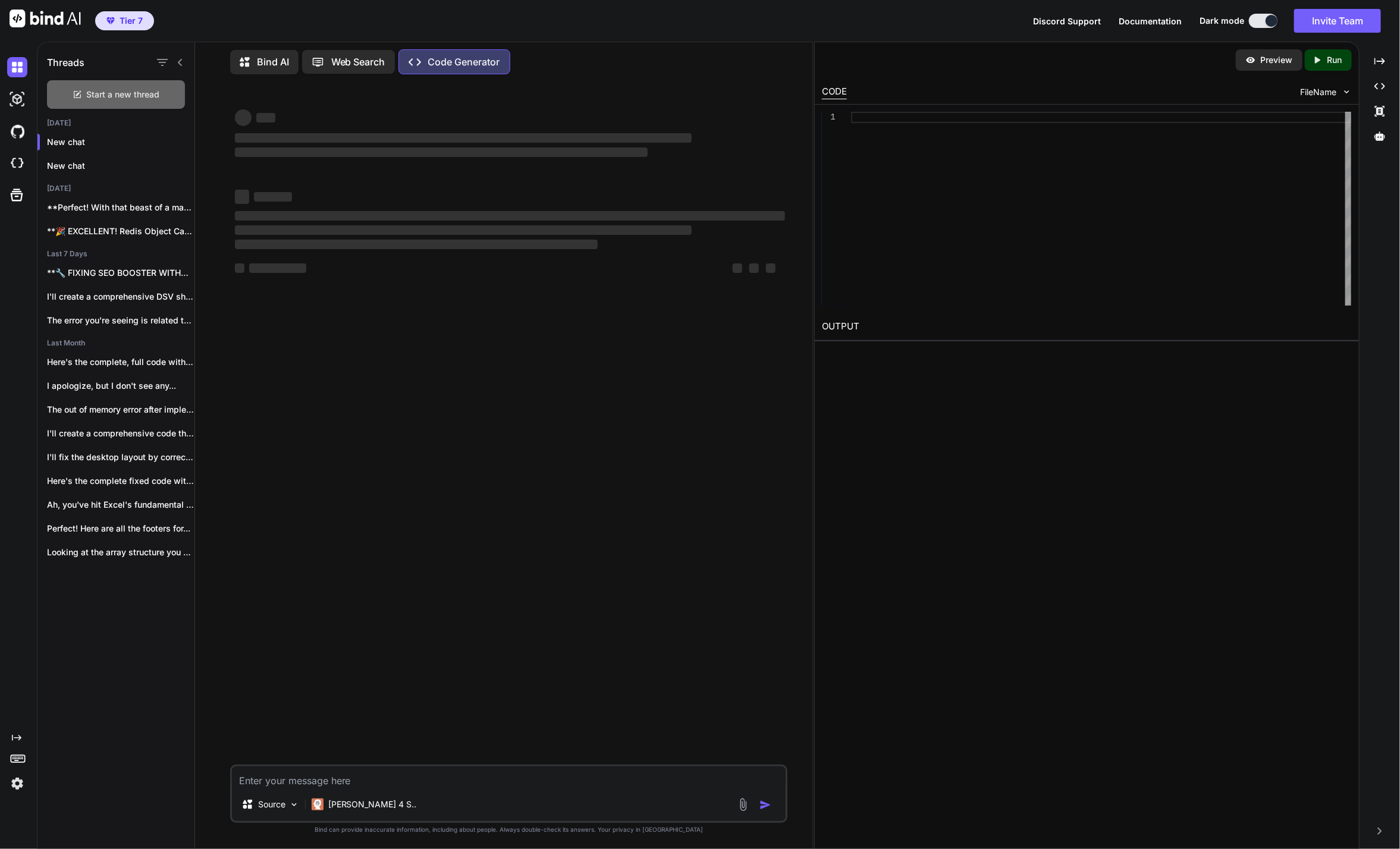
click at [87, 90] on span "Start a new thread" at bounding box center [123, 95] width 73 height 12
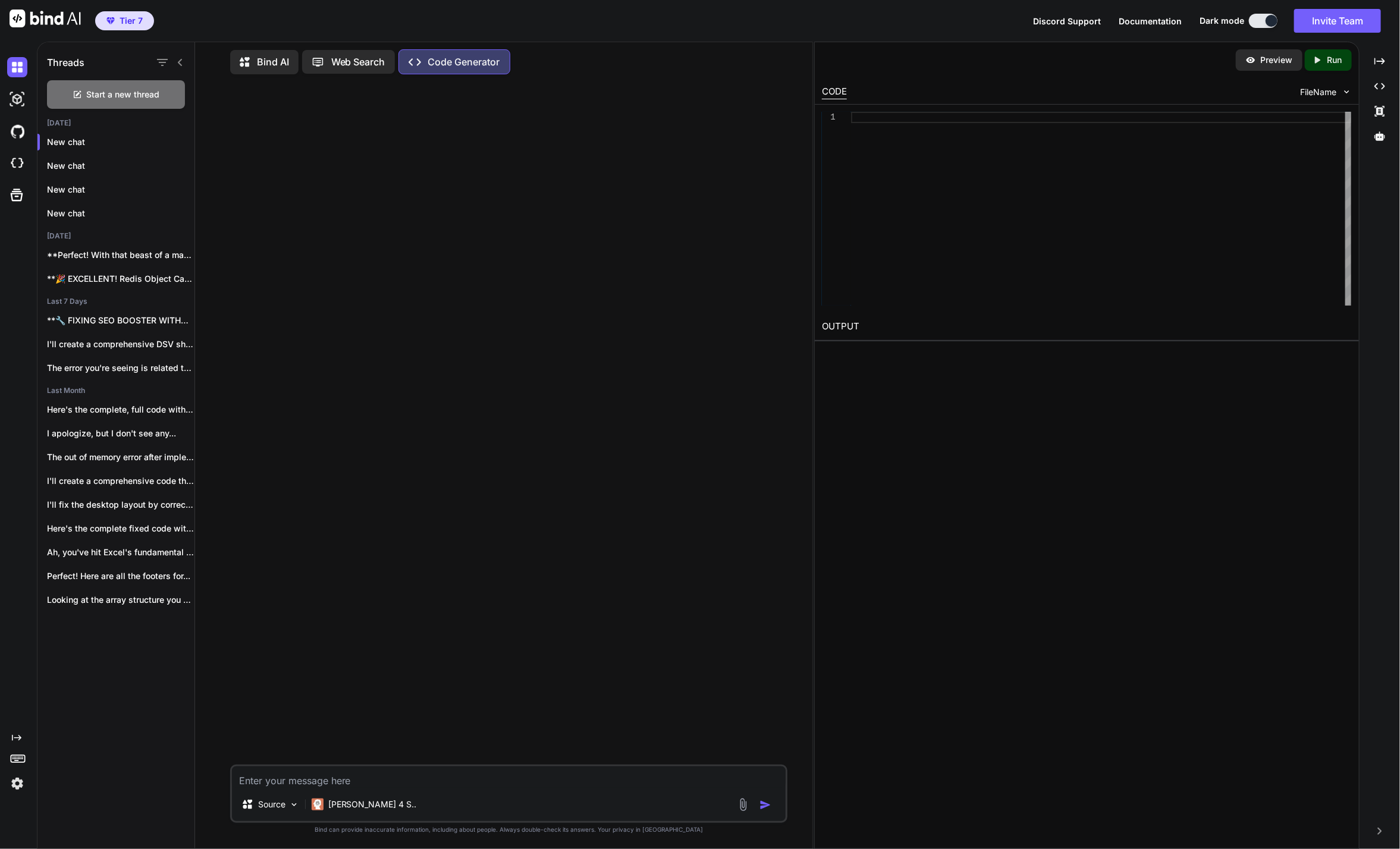
click at [337, 782] on textarea at bounding box center [509, 777] width 553 height 21
paste textarea "class="form-field _wf_hs_code_field " class="form-field _wf_manufacture_country…"
type textarea "class="form-field _wf_hs_code_field " class="form-field _wf_manufacture_country…"
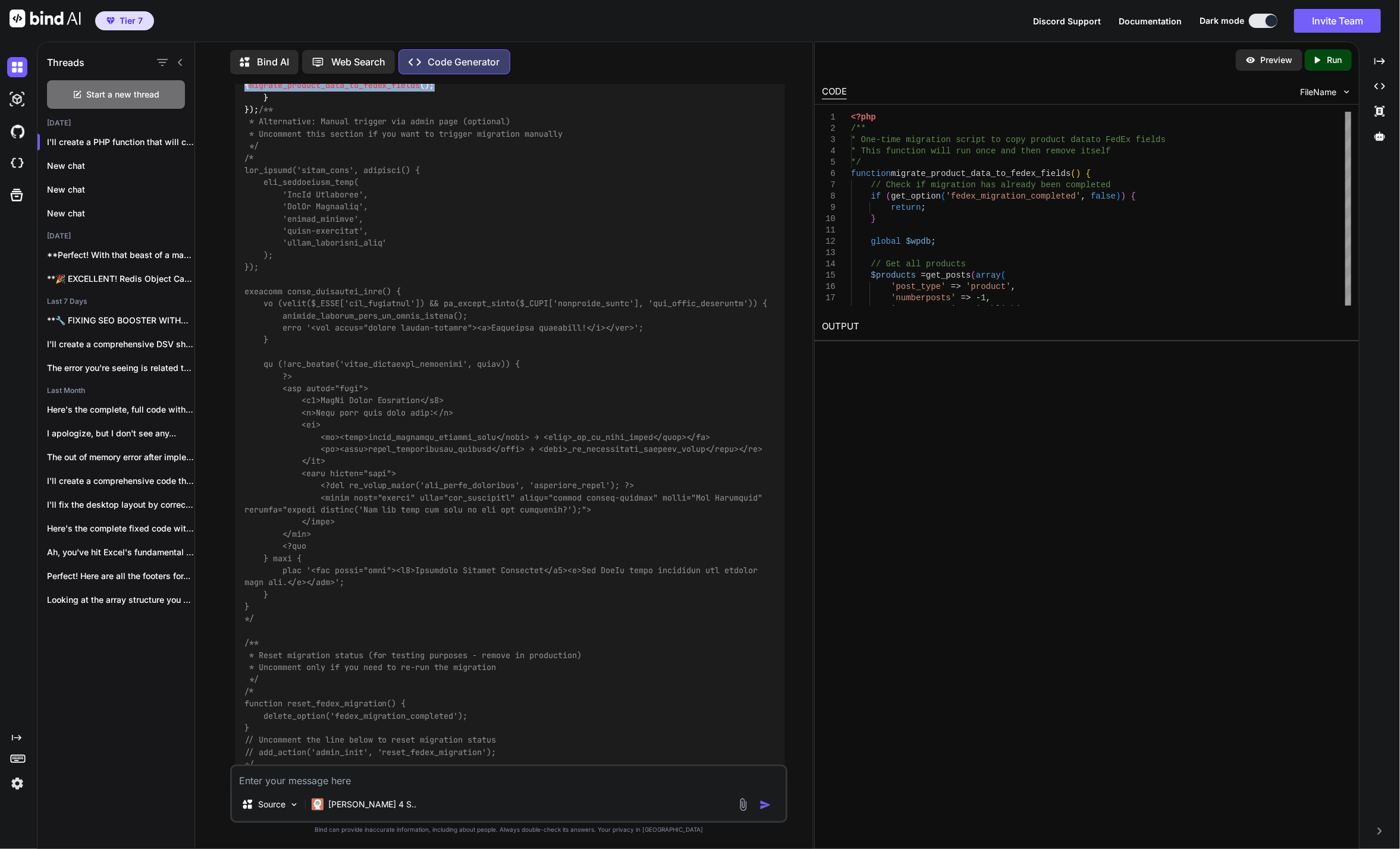
scroll to position [858, 0]
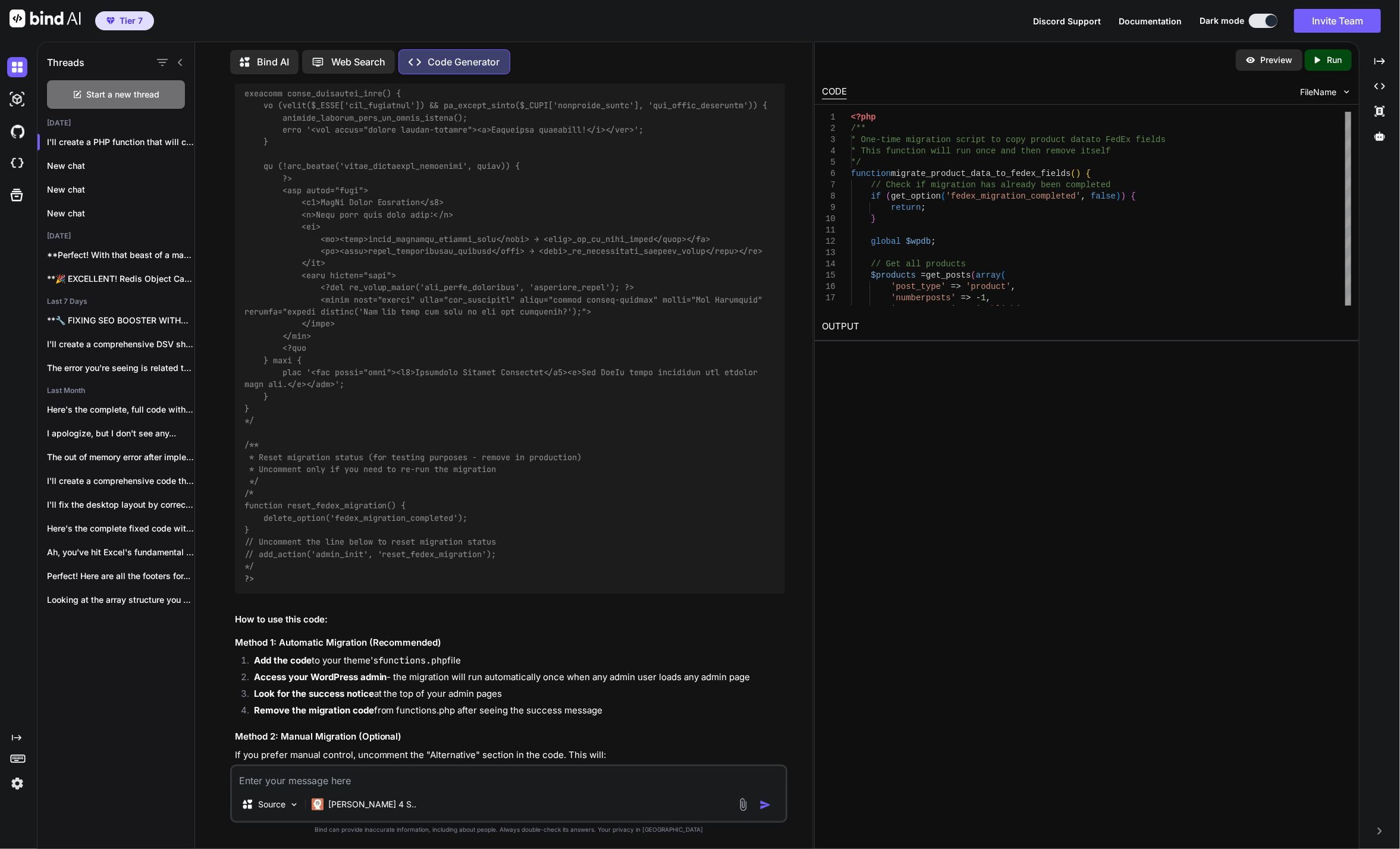
drag, startPoint x: 244, startPoint y: 323, endPoint x: 577, endPoint y: 383, distance: 338.4
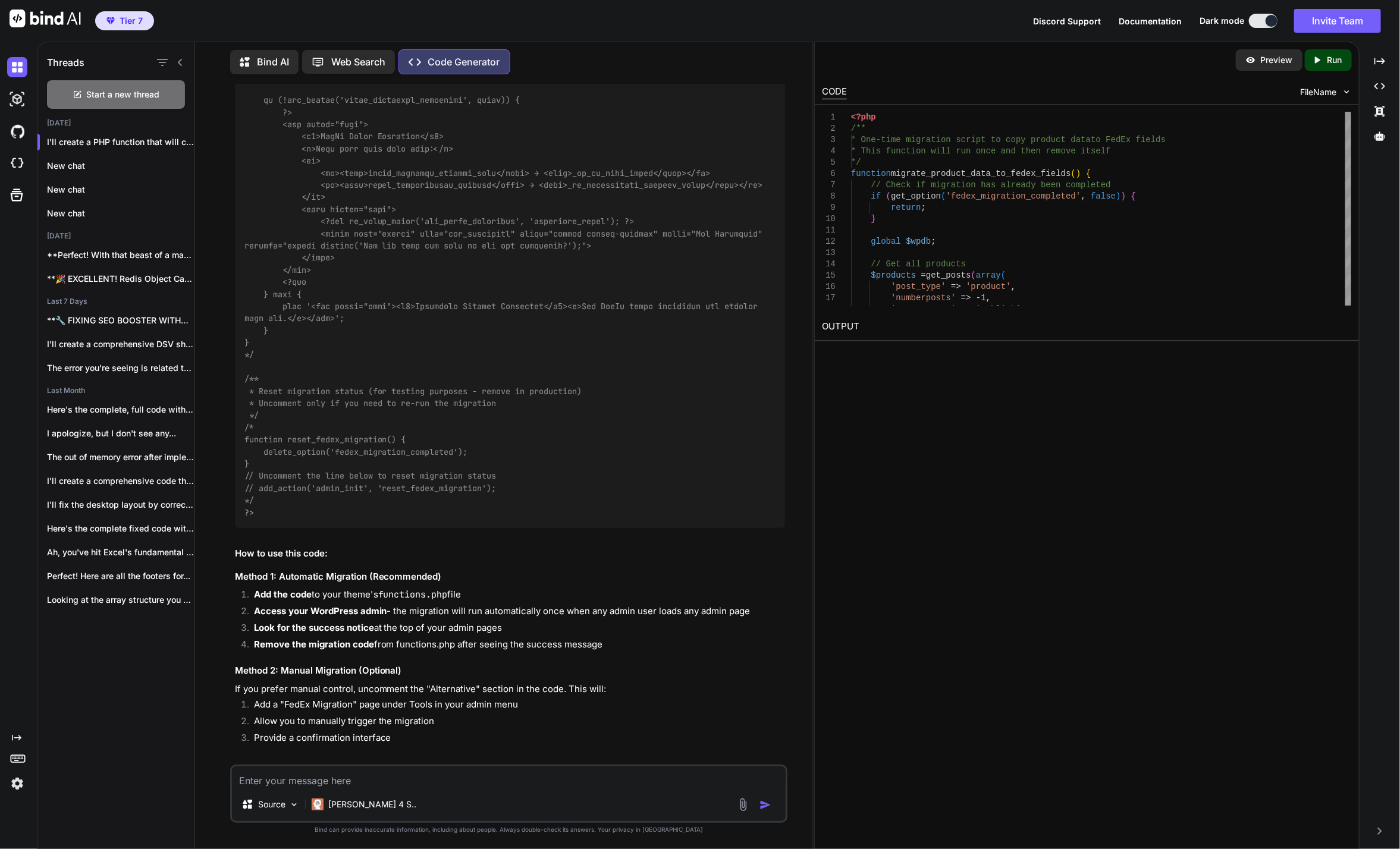
copy code "function migrate_product_data_to_fedex_fields ( ) { // Check if migration has a…"
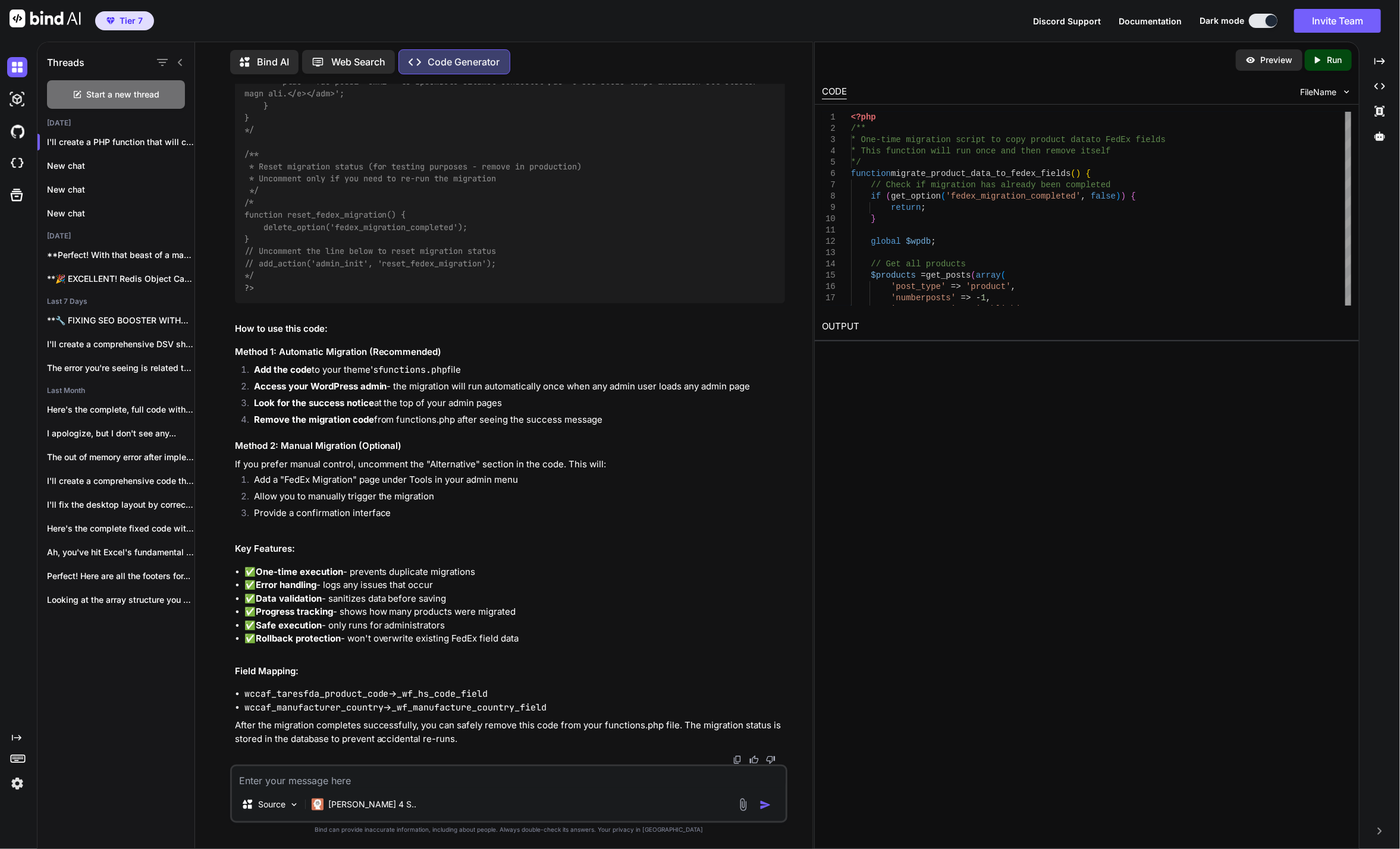
scroll to position [1656, 0]
drag, startPoint x: 264, startPoint y: 293, endPoint x: 281, endPoint y: 261, distance: 36.2
drag, startPoint x: 281, startPoint y: 261, endPoint x: 415, endPoint y: 267, distance: 134.1
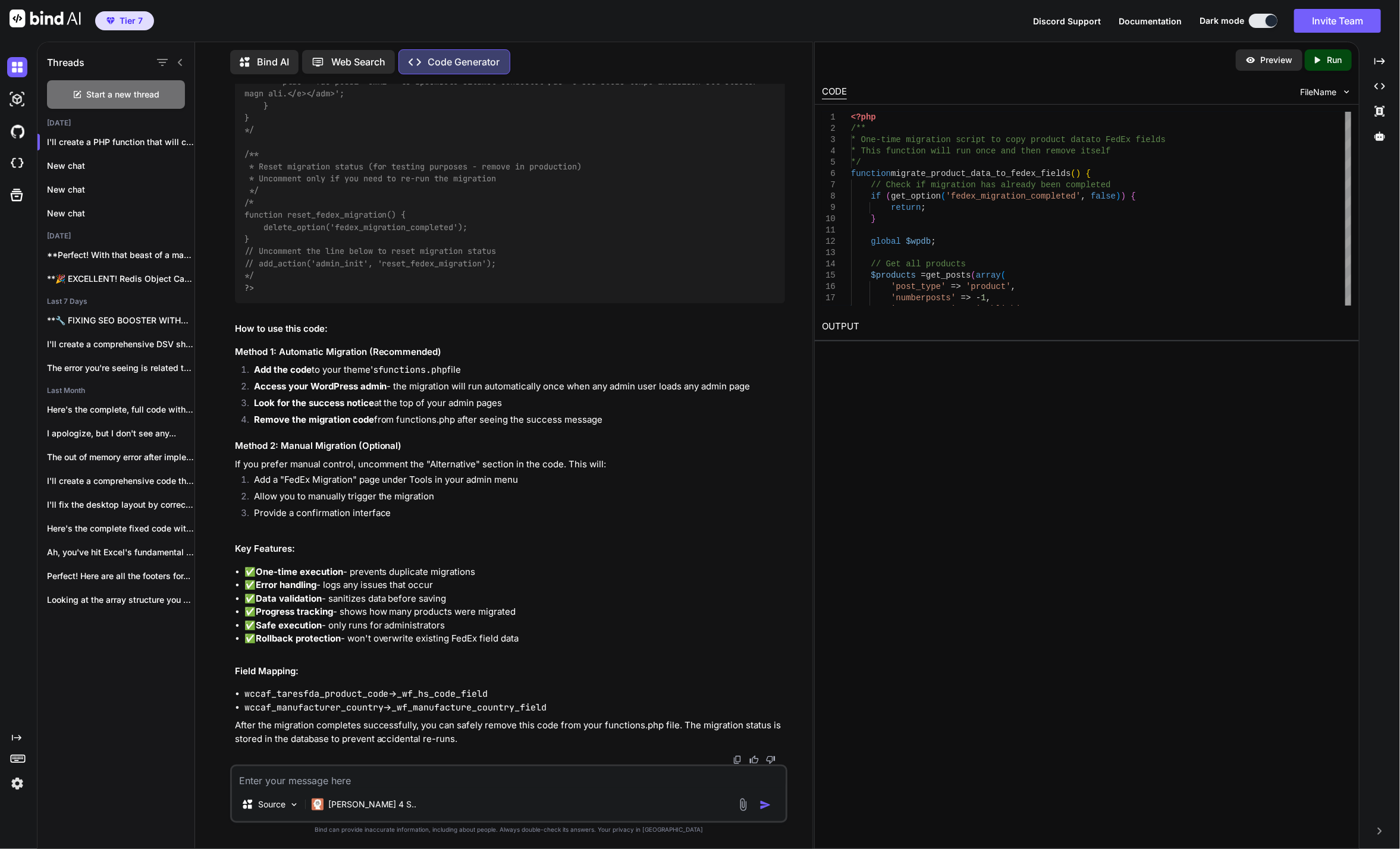
click at [389, 769] on textarea at bounding box center [509, 777] width 553 height 21
type textarea "can you give me manual mode? the automatic isnt working"
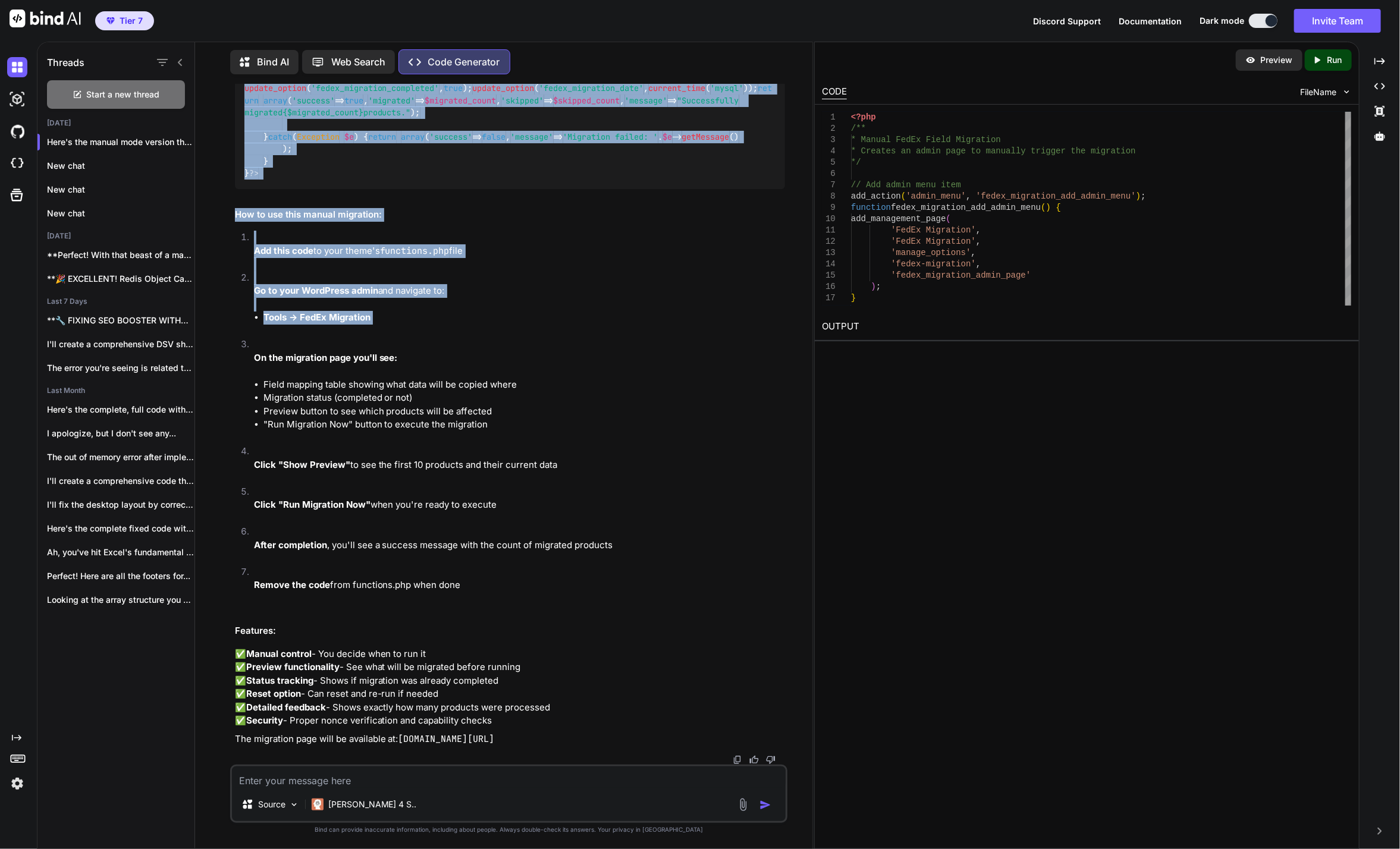
scroll to position [5040, 0]
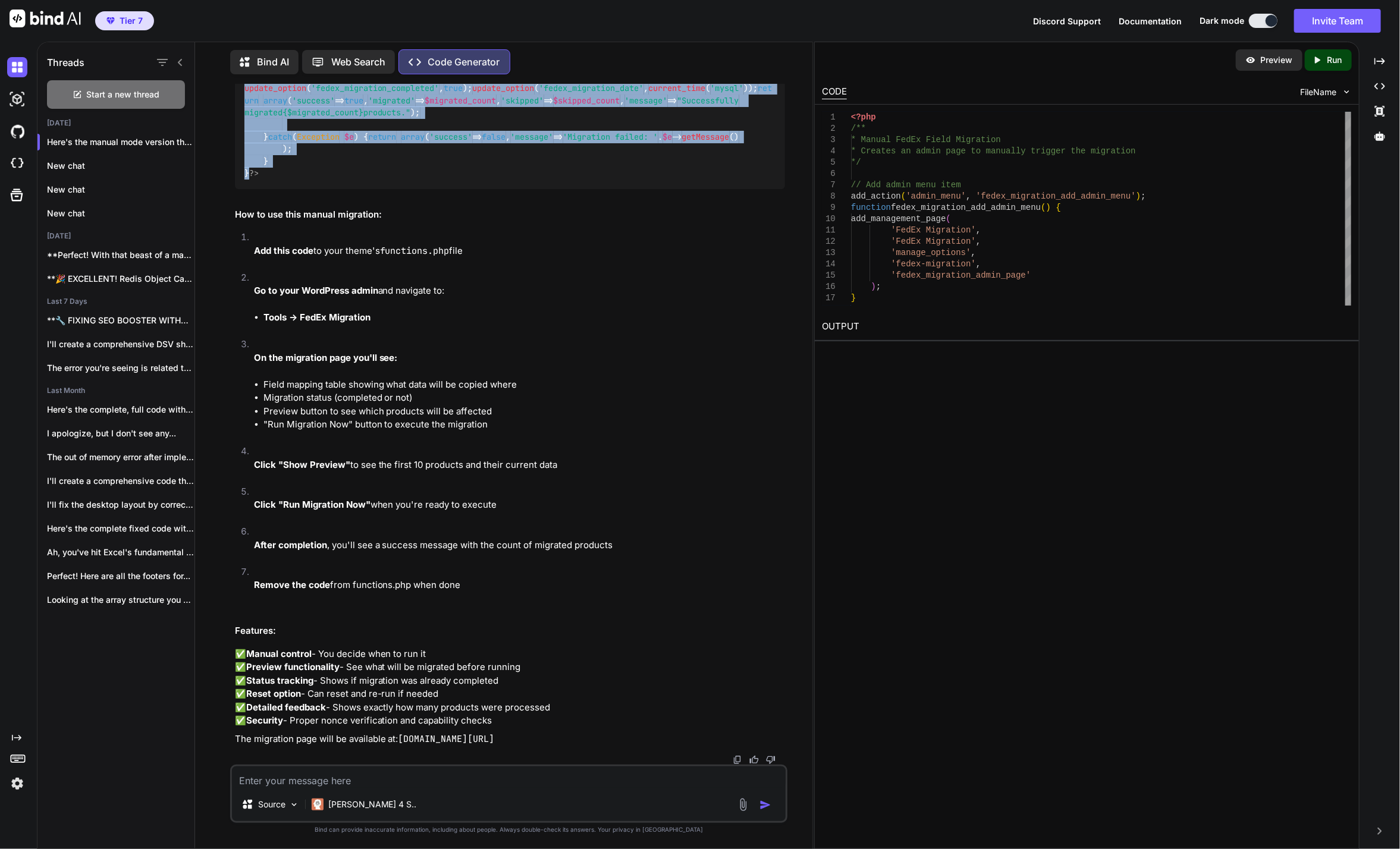
drag, startPoint x: 245, startPoint y: 515, endPoint x: 319, endPoint y: 422, distance: 118.8
copy code "add_action ( 'admin_menu' , 'fedex_migration_add_admin_menu' ); function fedex_…"
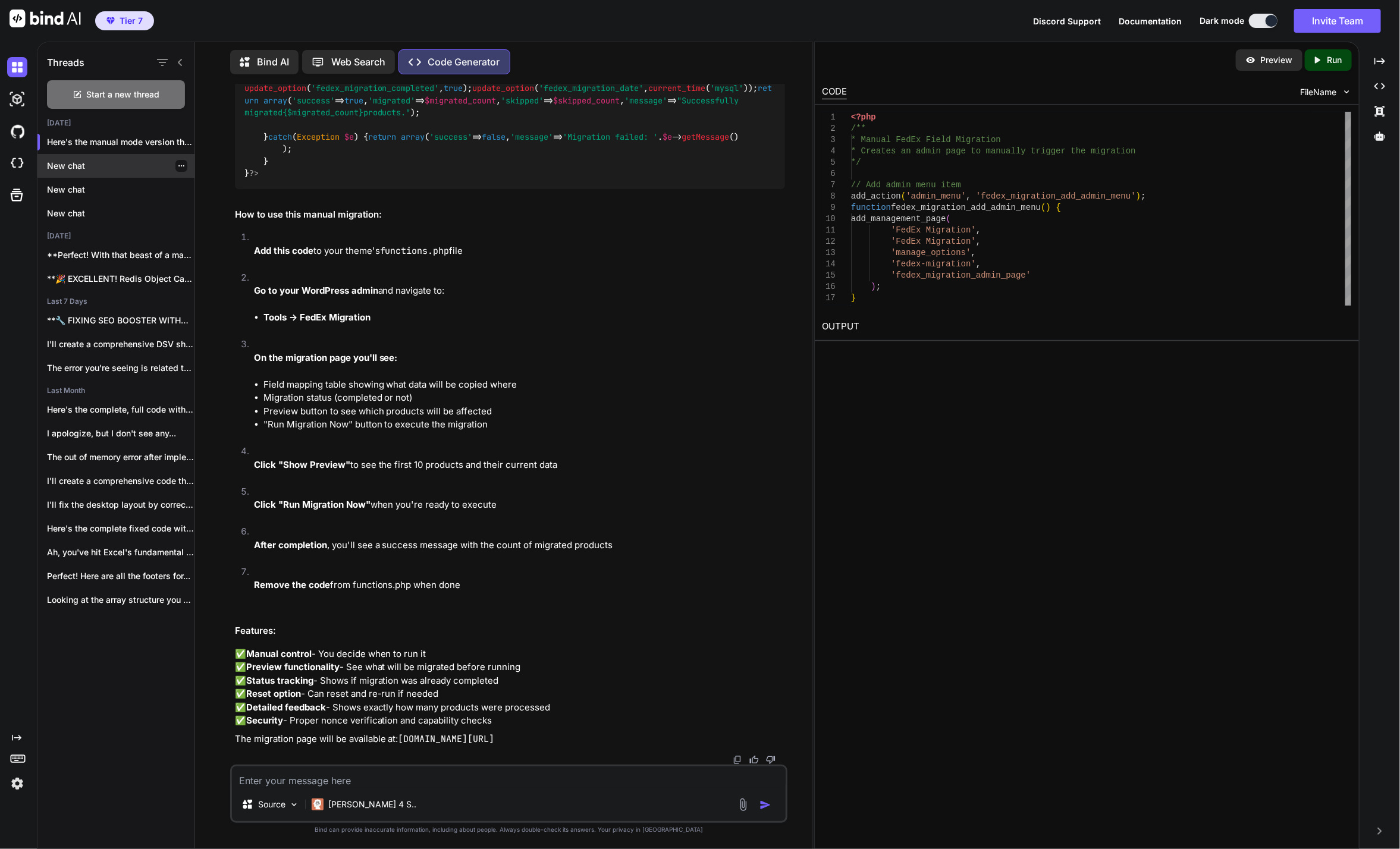
click at [79, 166] on p "New chat" at bounding box center [120, 166] width 147 height 12
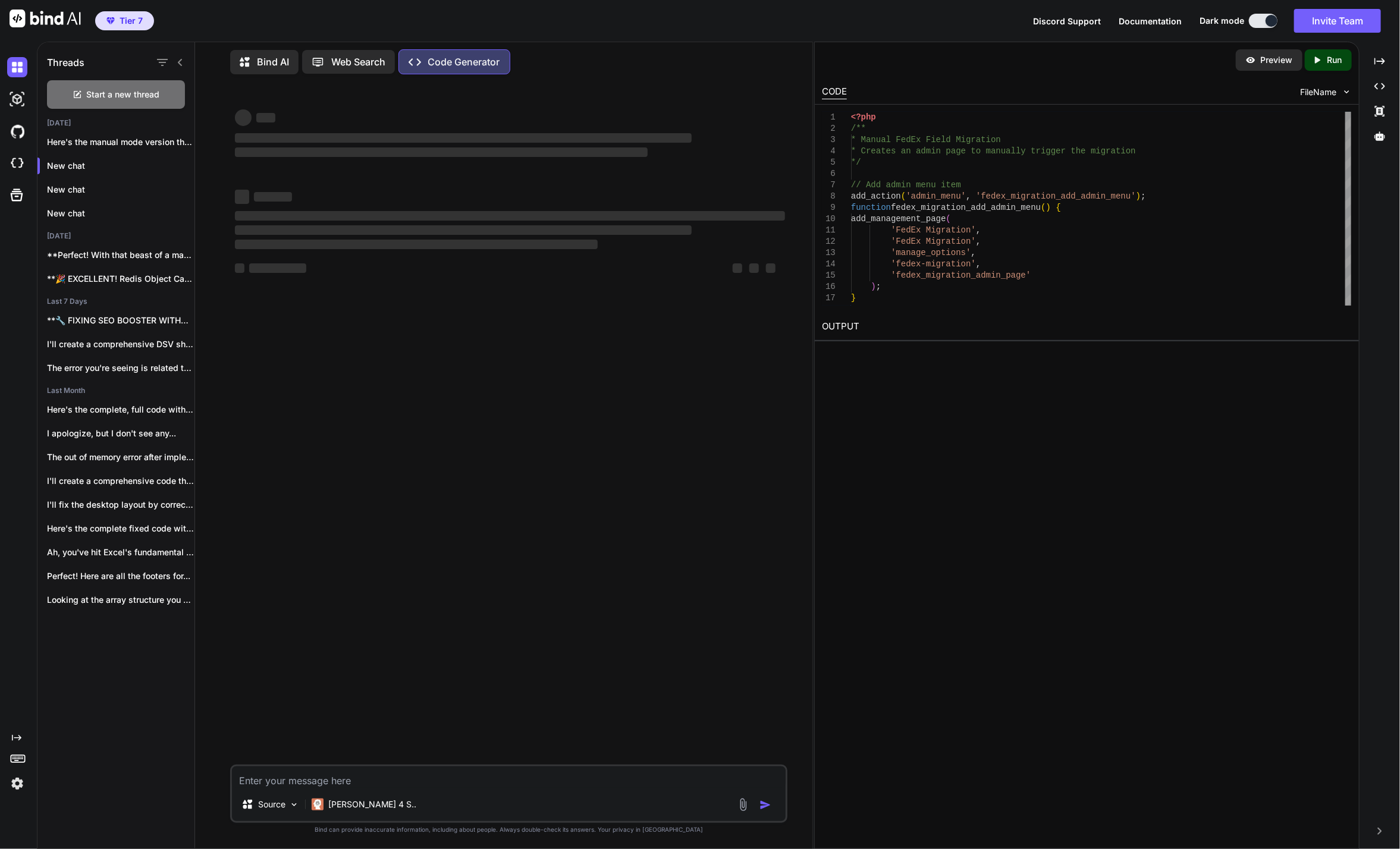
scroll to position [0, 0]
click at [379, 765] on div "Source [PERSON_NAME] 4 S.." at bounding box center [508, 794] width 557 height 58
click at [379, 767] on textarea at bounding box center [509, 777] width 553 height 21
type textarea "w"
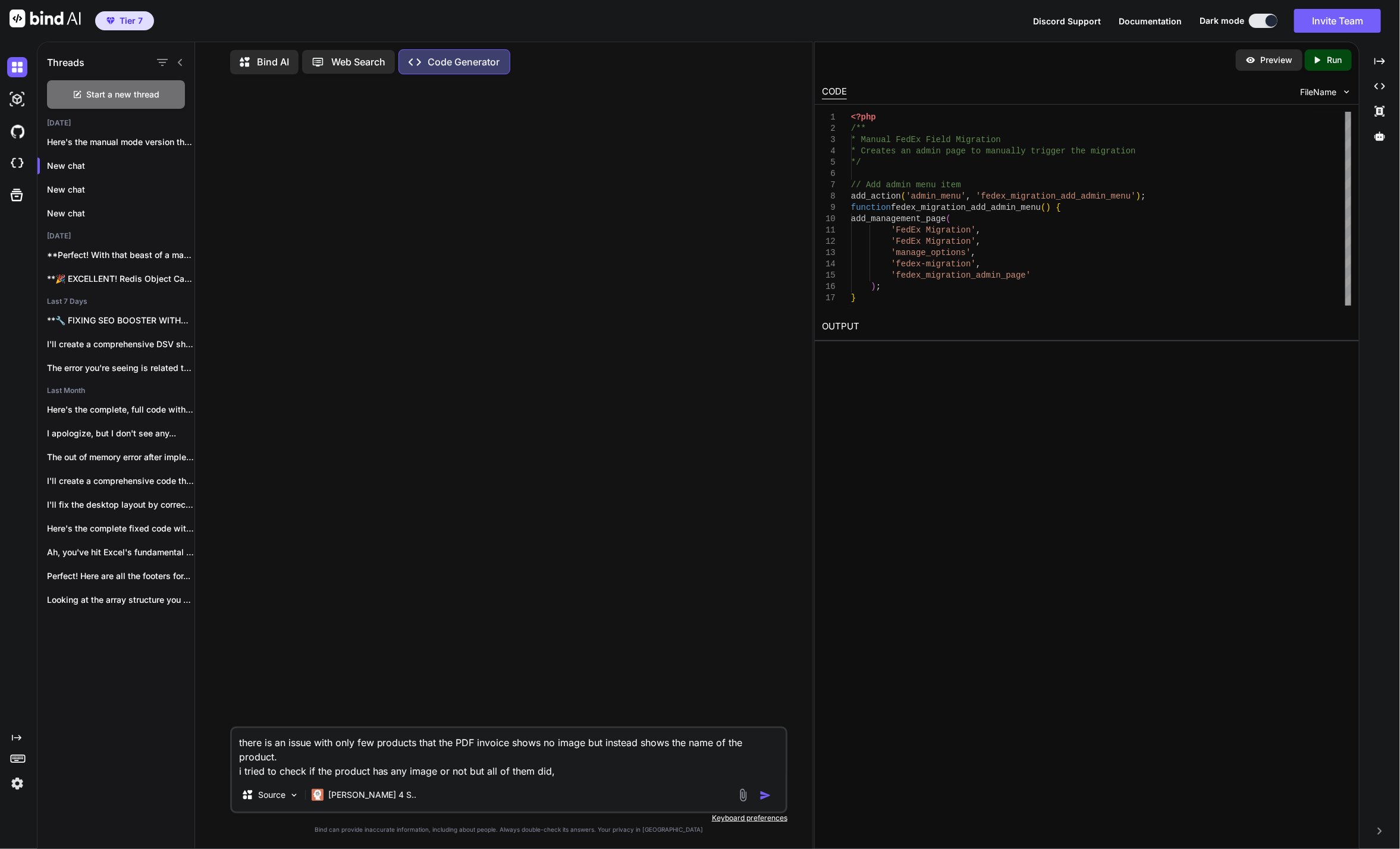
click at [580, 762] on textarea "there is an issue with only few products that the PDF invoice shows no image bu…" at bounding box center [509, 753] width 553 height 50
click at [581, 773] on textarea "there is an issue with only few products that the PDF invoice shows no image bu…" at bounding box center [509, 753] width 553 height 50
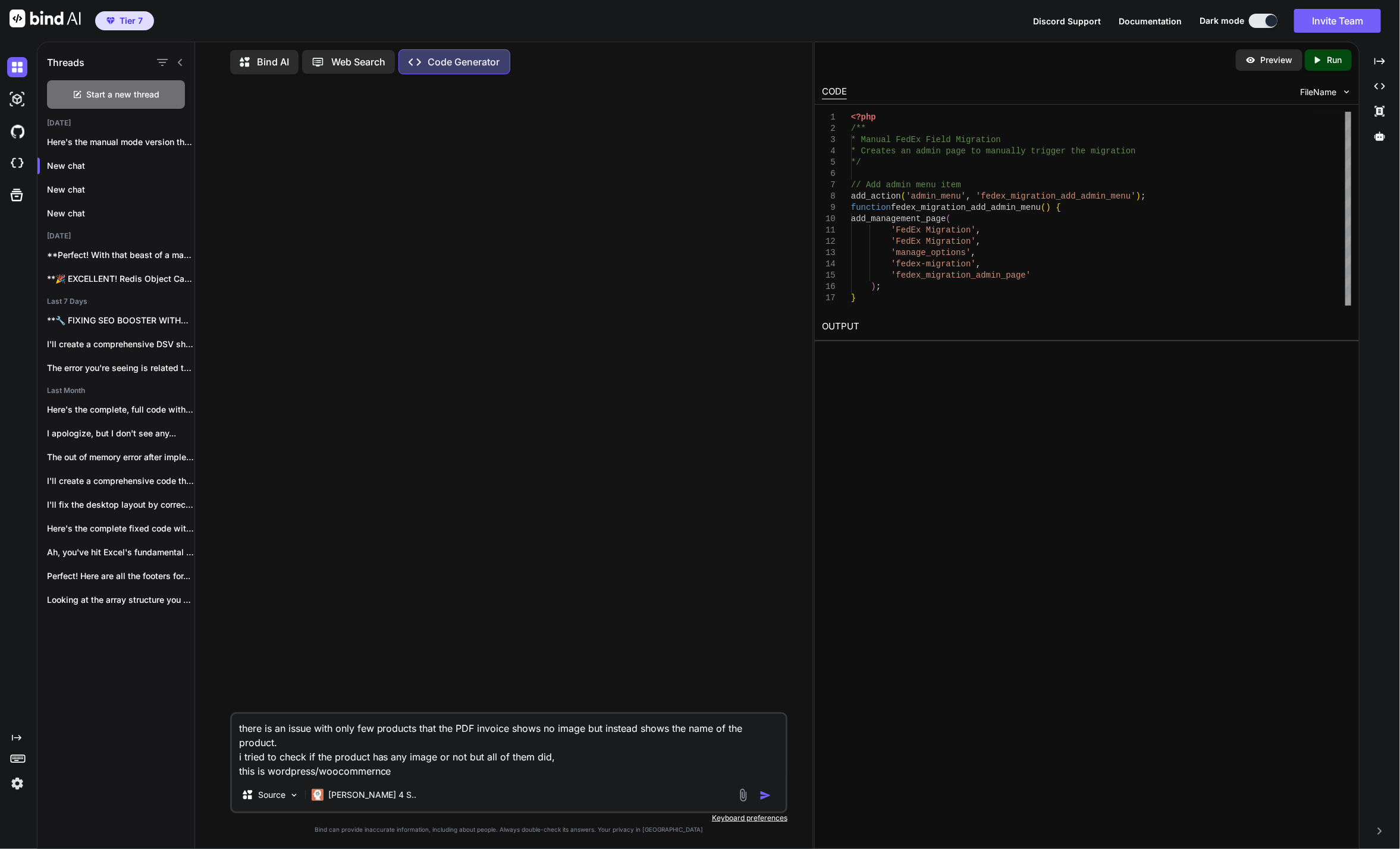
type textarea "there is an issue with only few products that the PDF invoice shows no image bu…"
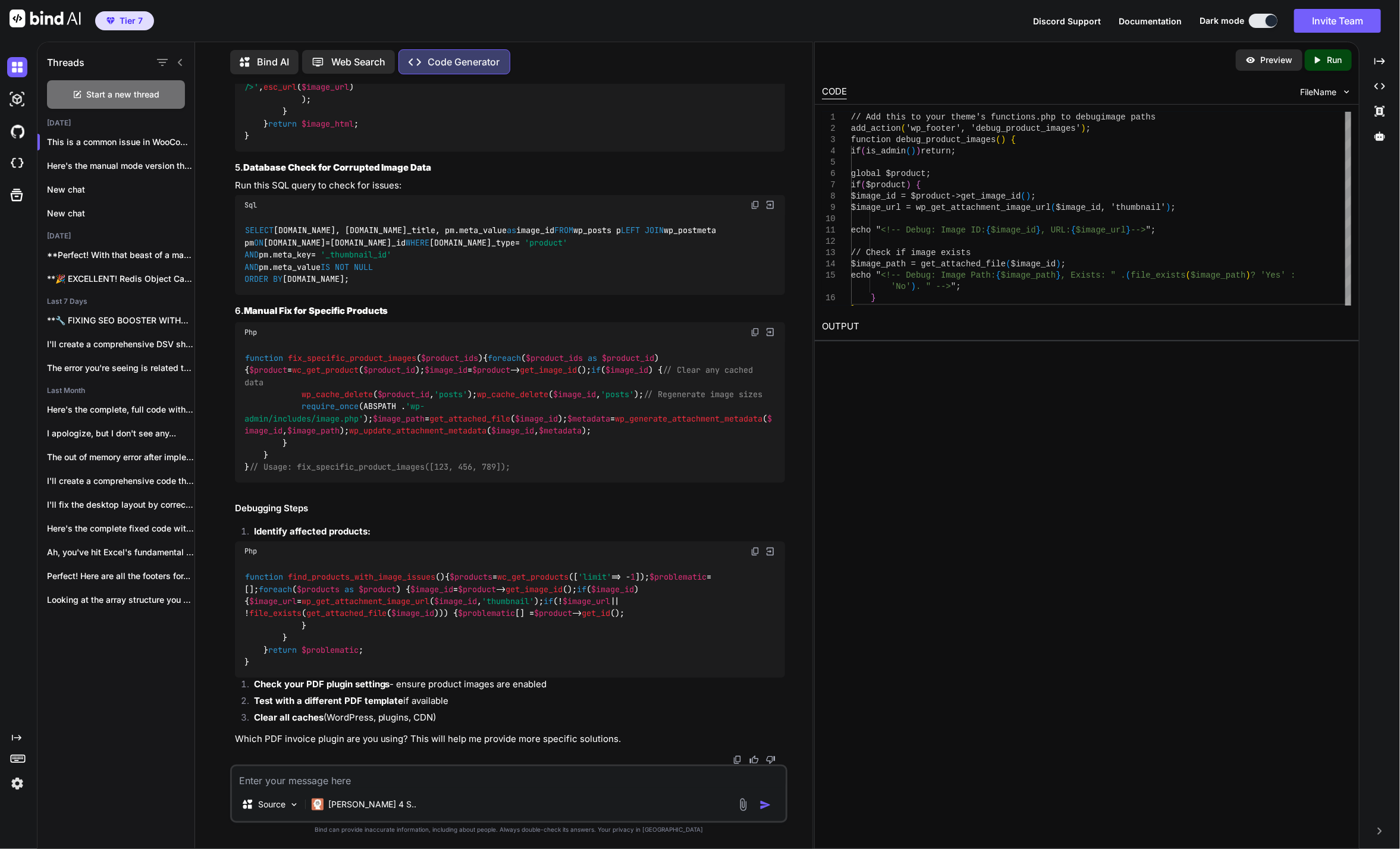
scroll to position [2042, 0]
